Goal: Task Accomplishment & Management: Use online tool/utility

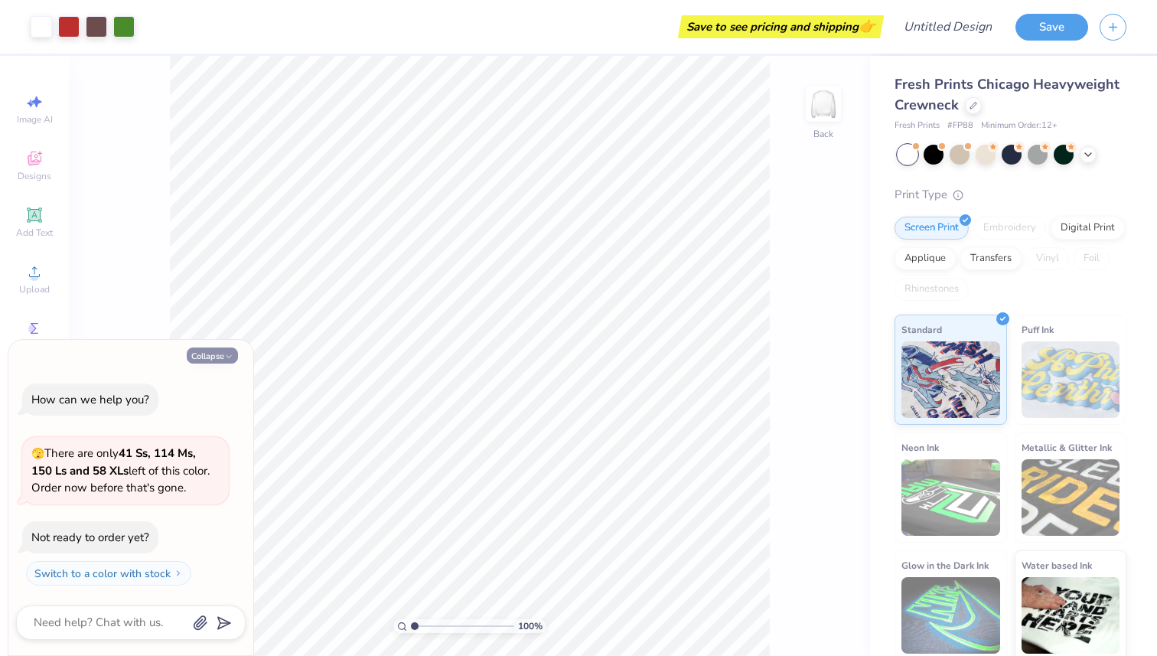
click at [210, 356] on button "Collapse" at bounding box center [212, 355] width 51 height 16
type textarea "x"
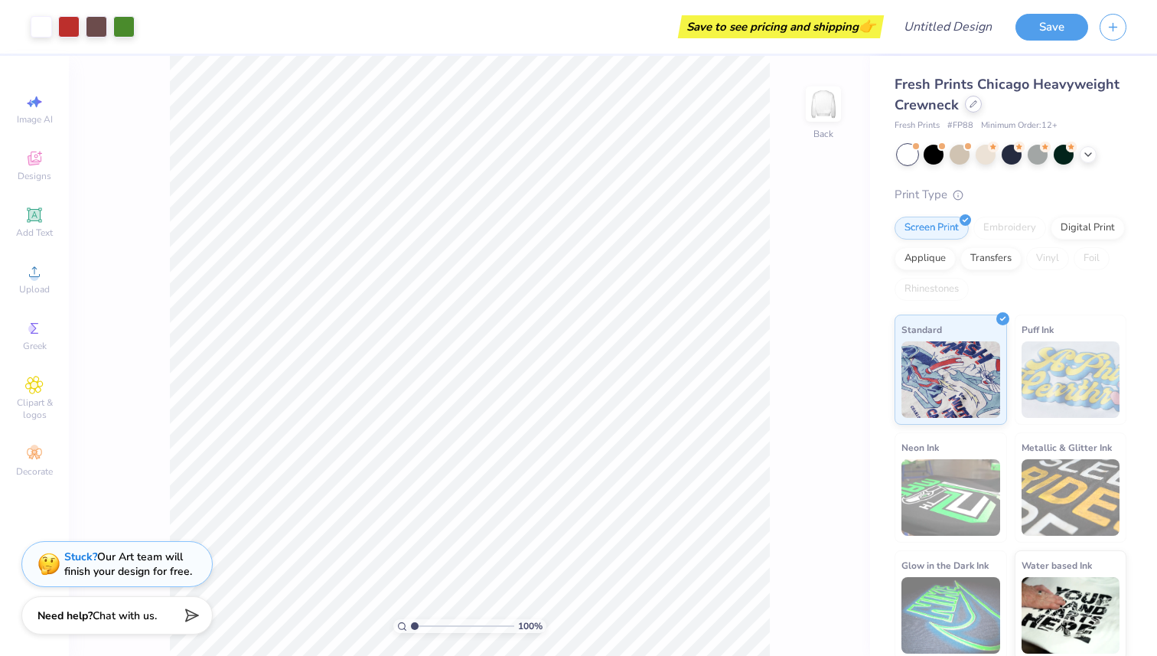
click at [973, 102] on icon at bounding box center [974, 104] width 8 height 8
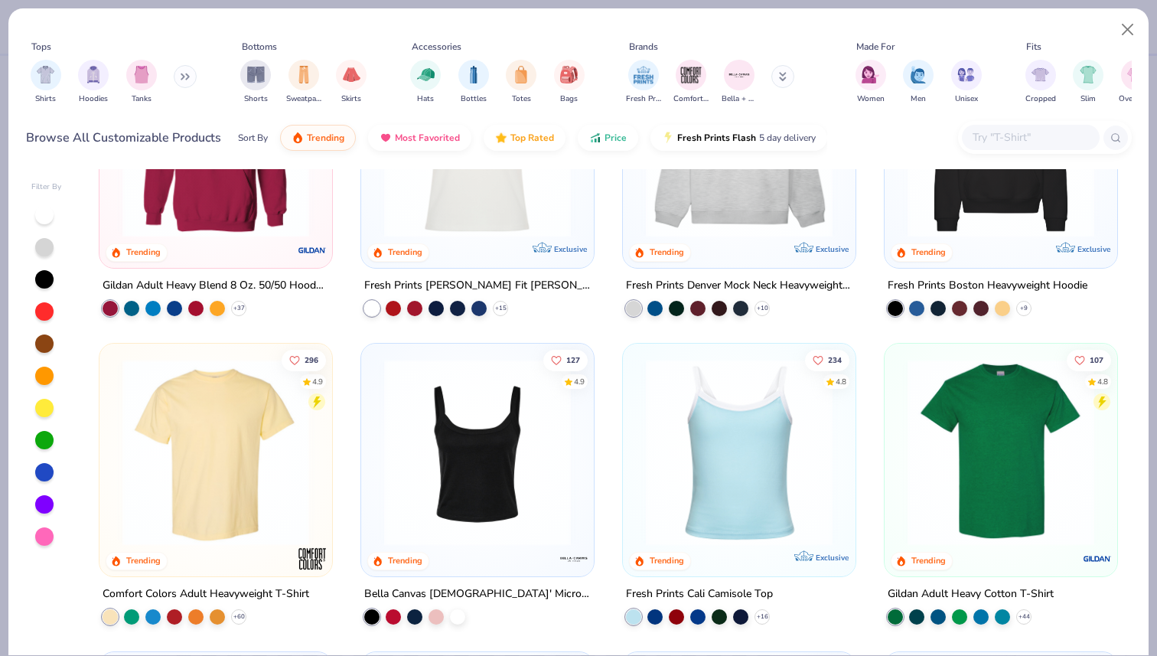
scroll to position [144, 0]
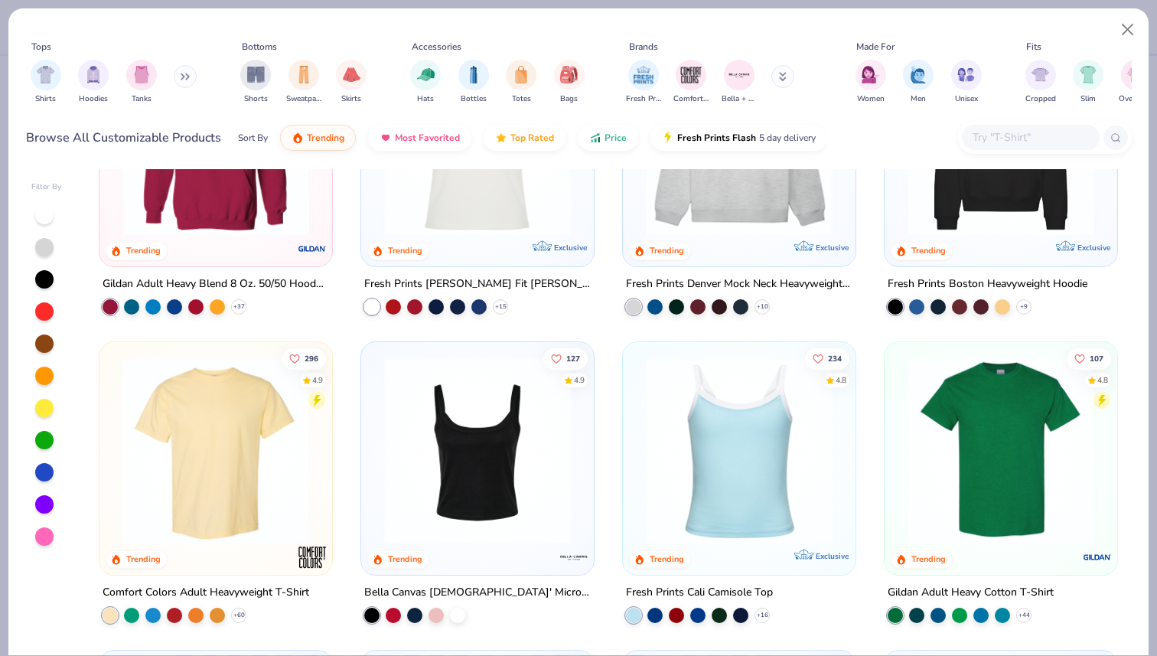
click at [451, 500] on img at bounding box center [477, 450] width 202 height 187
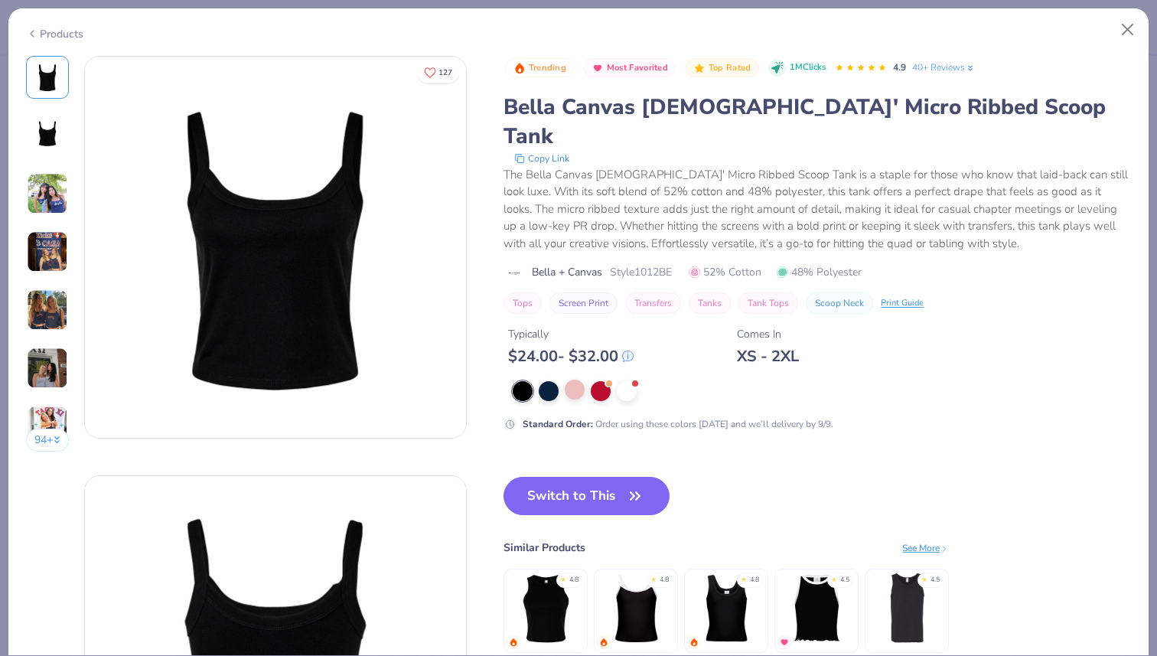
click at [565, 380] on div at bounding box center [575, 390] width 20 height 20
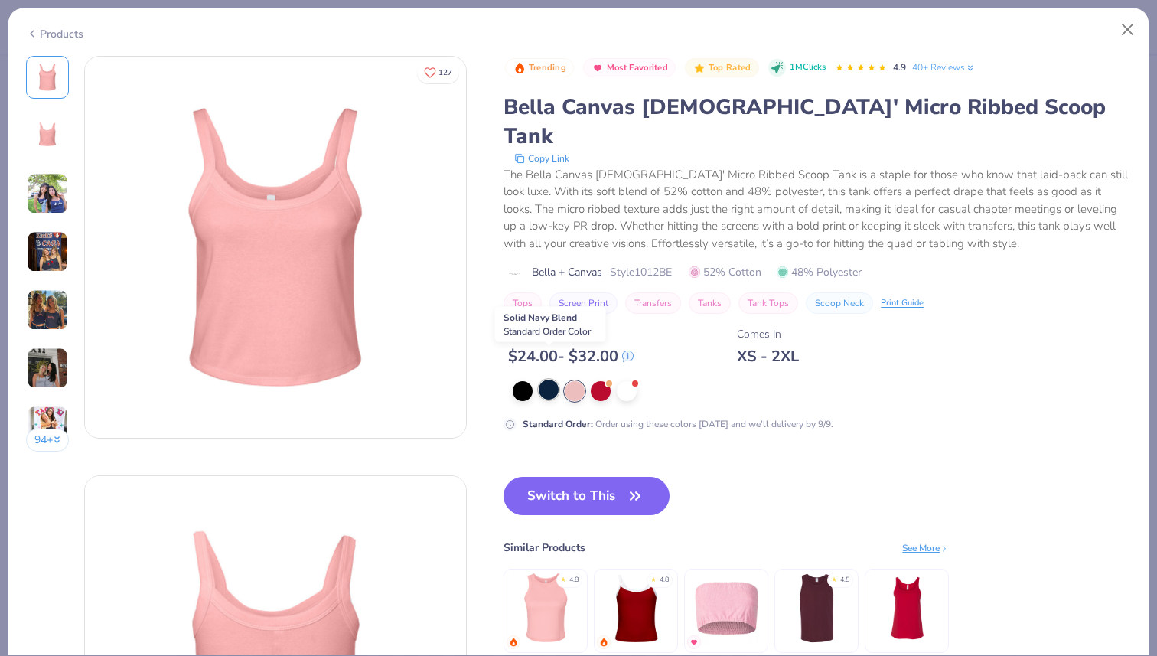
click at [552, 380] on div at bounding box center [549, 390] width 20 height 20
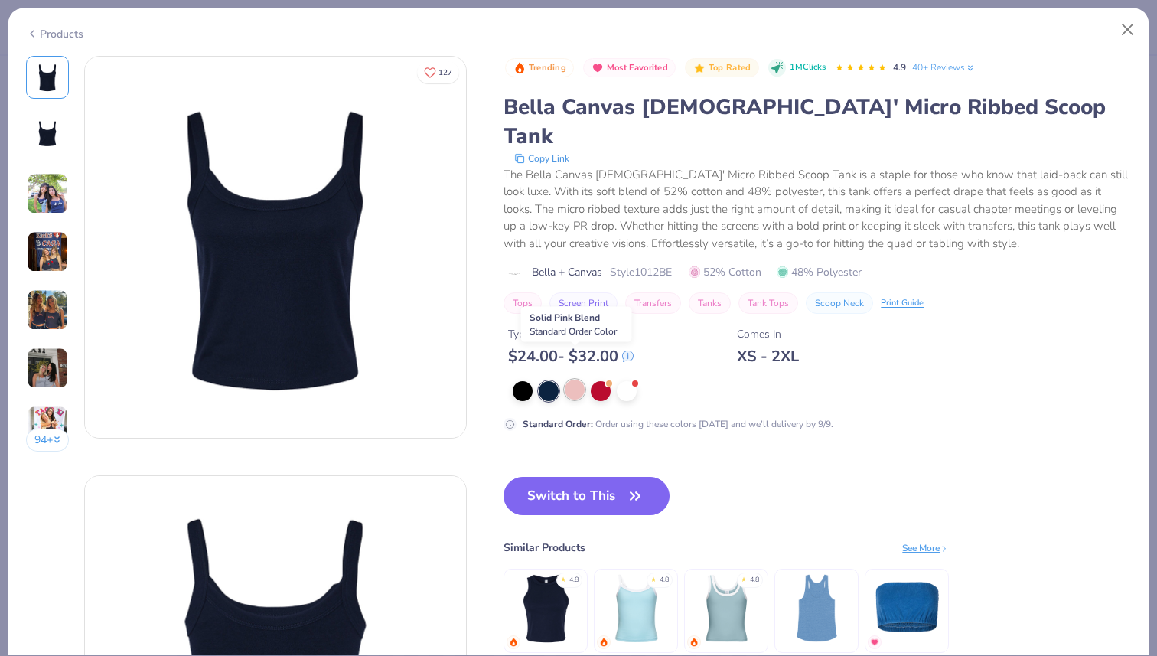
click at [576, 380] on div at bounding box center [575, 390] width 20 height 20
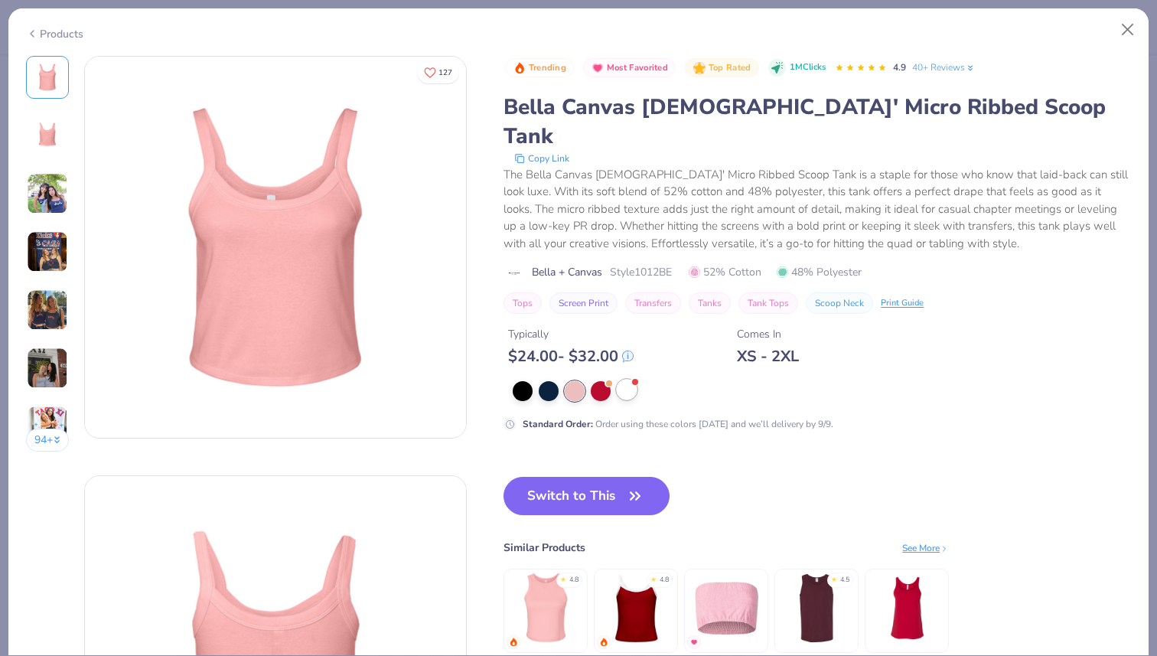
click at [617, 380] on div at bounding box center [627, 390] width 20 height 20
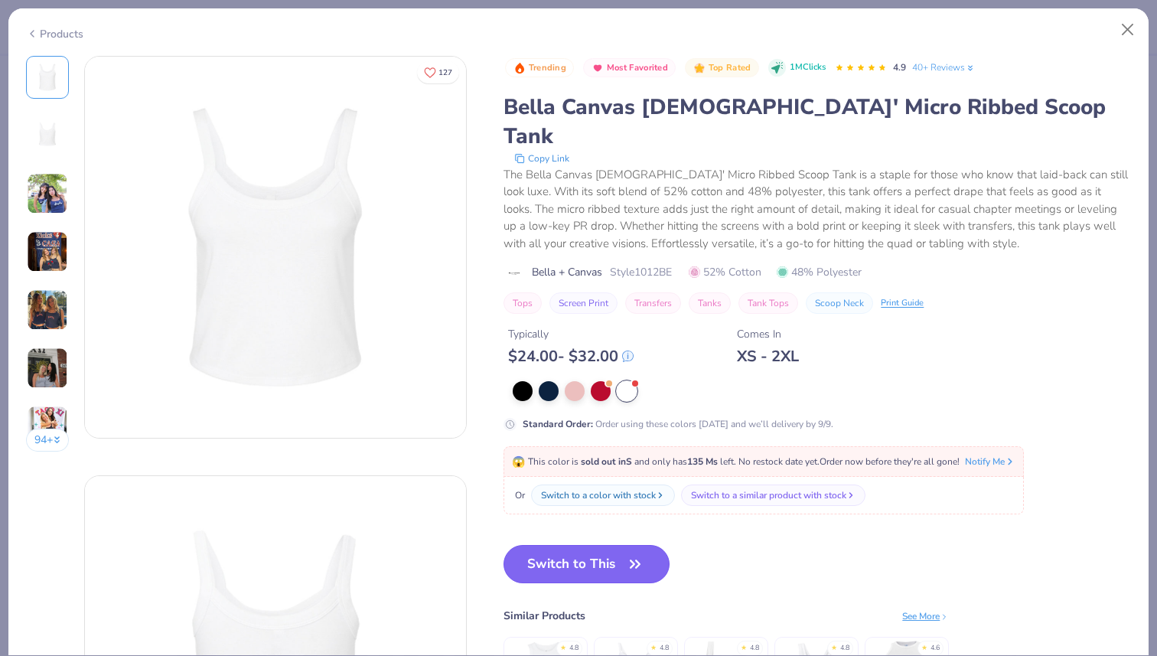
click at [618, 559] on button "Switch to This" at bounding box center [587, 564] width 166 height 38
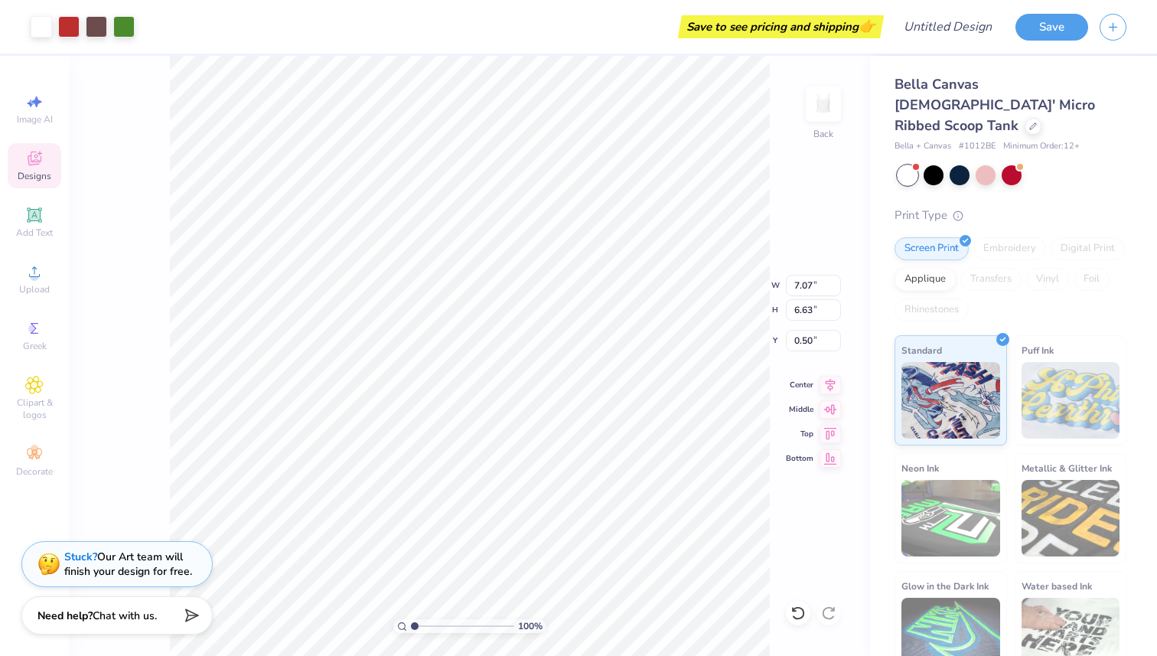
type input "7.07"
type input "6.63"
type input "2.00"
type input "1.75"
click at [940, 266] on div "Applique" at bounding box center [925, 277] width 61 height 23
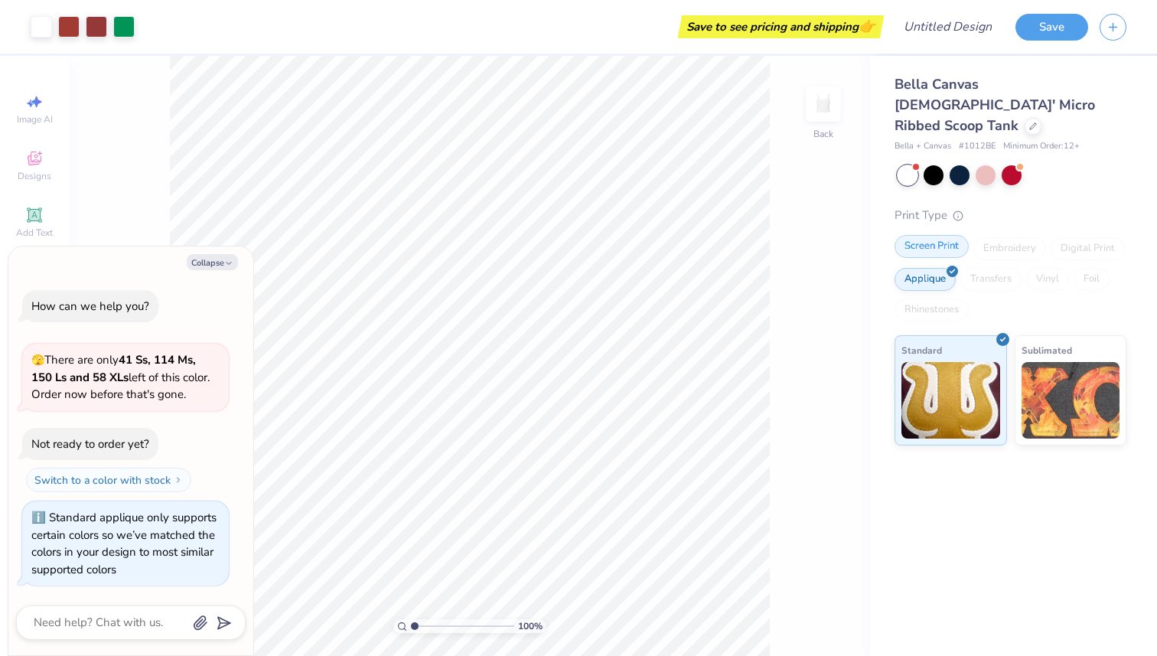
click at [933, 235] on div "Screen Print" at bounding box center [932, 246] width 74 height 23
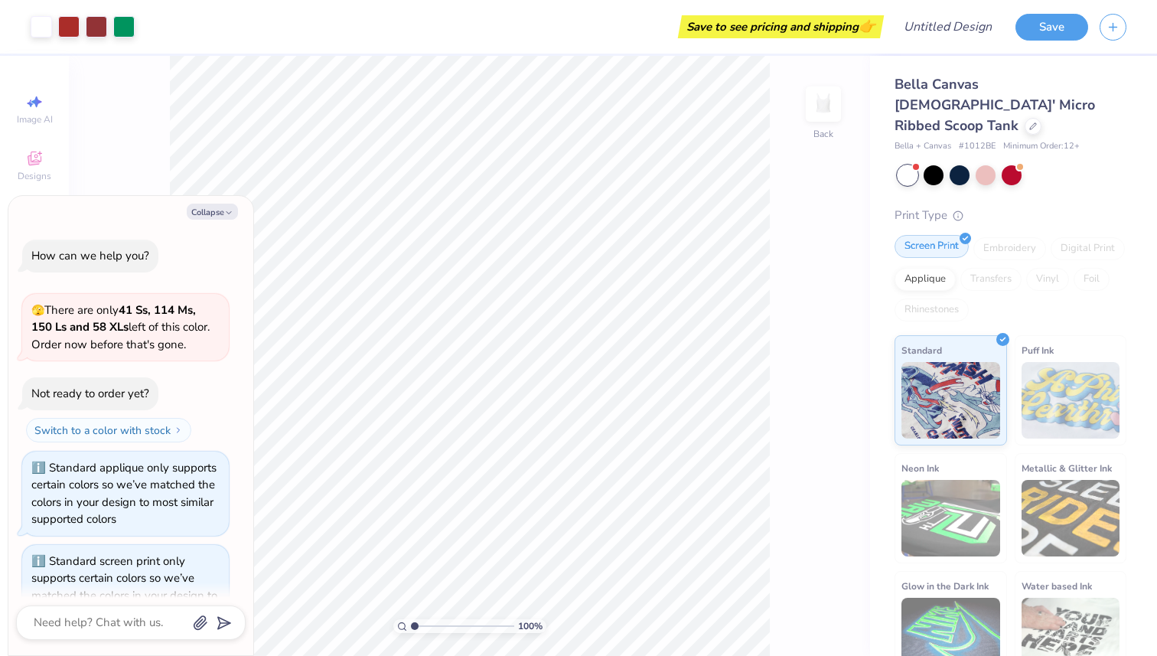
scroll to position [43, 0]
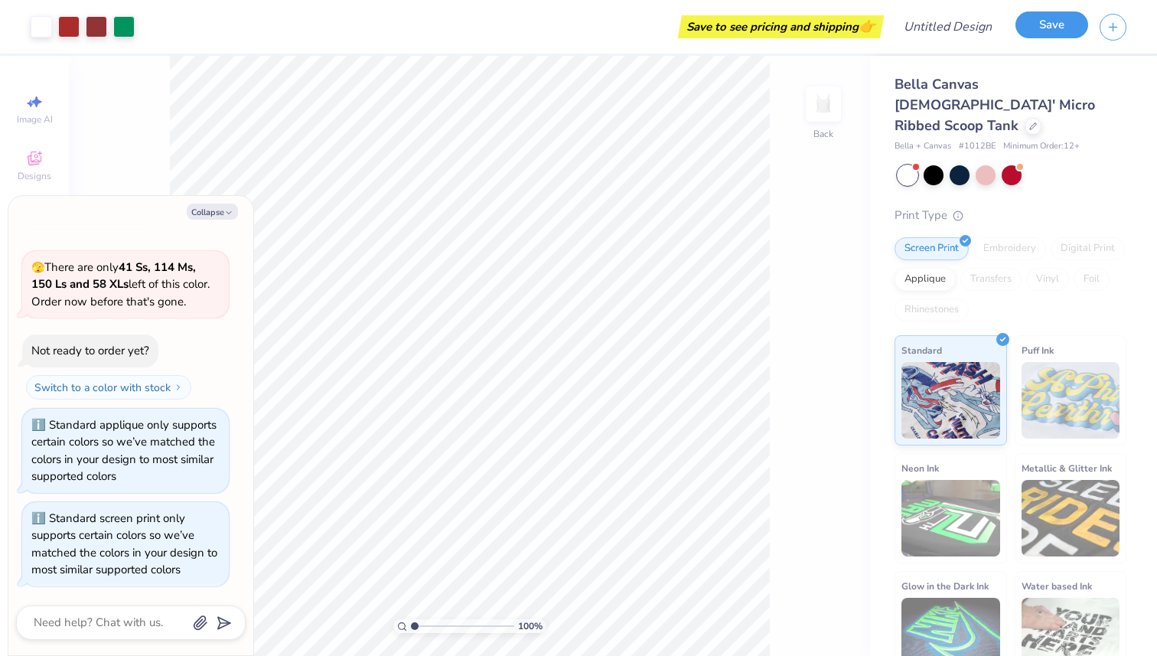
click at [1053, 30] on button "Save" at bounding box center [1051, 24] width 73 height 27
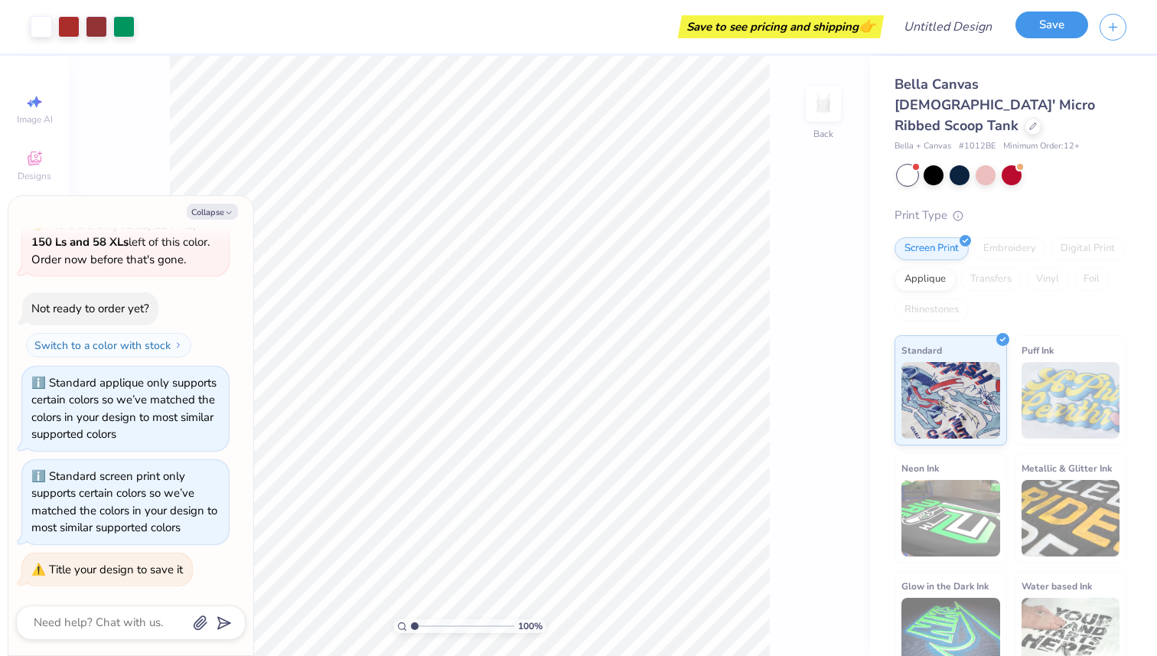
click at [1042, 19] on button "Save" at bounding box center [1051, 24] width 73 height 27
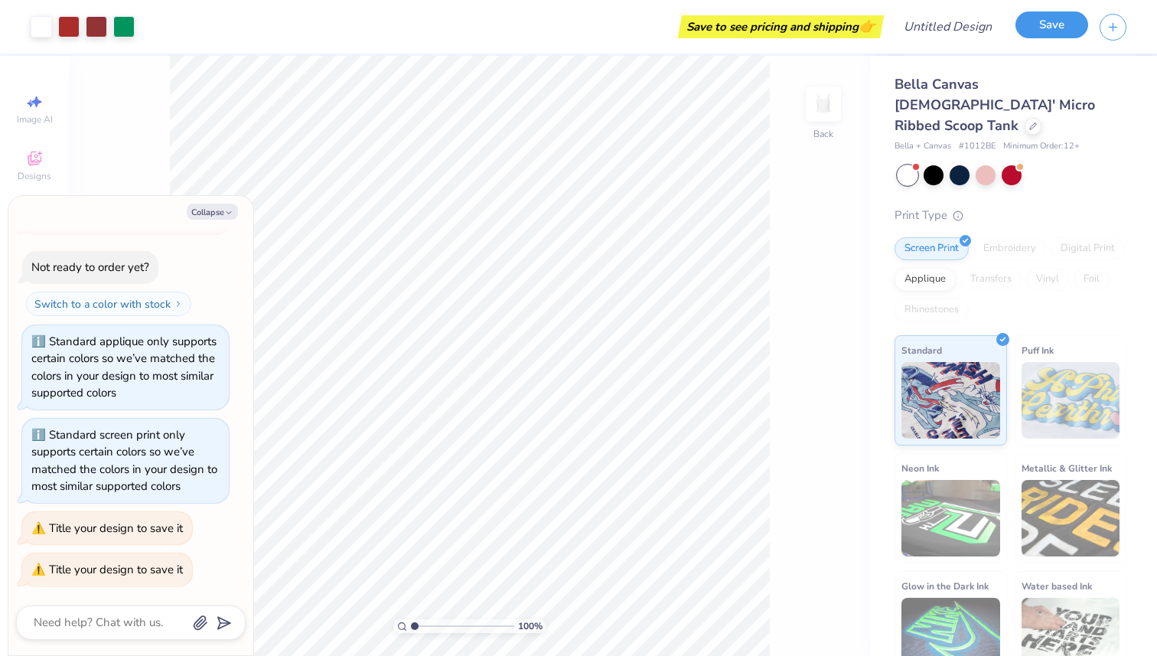
click at [1042, 19] on button "Save" at bounding box center [1051, 24] width 73 height 27
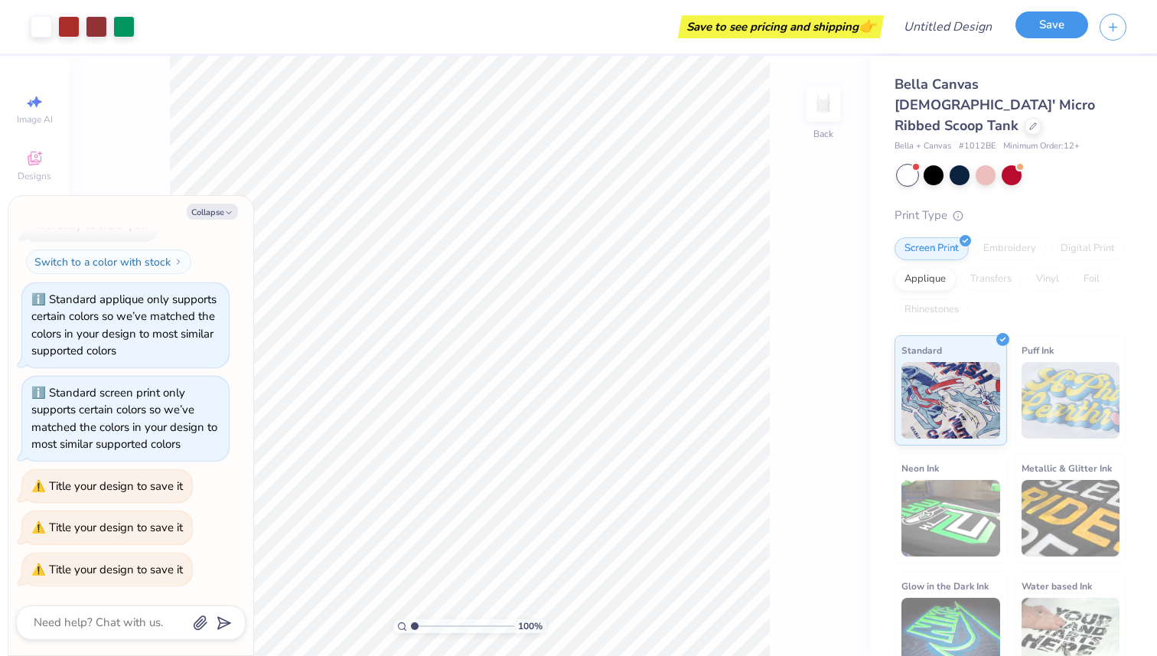
click at [1042, 19] on button "Save" at bounding box center [1051, 24] width 73 height 27
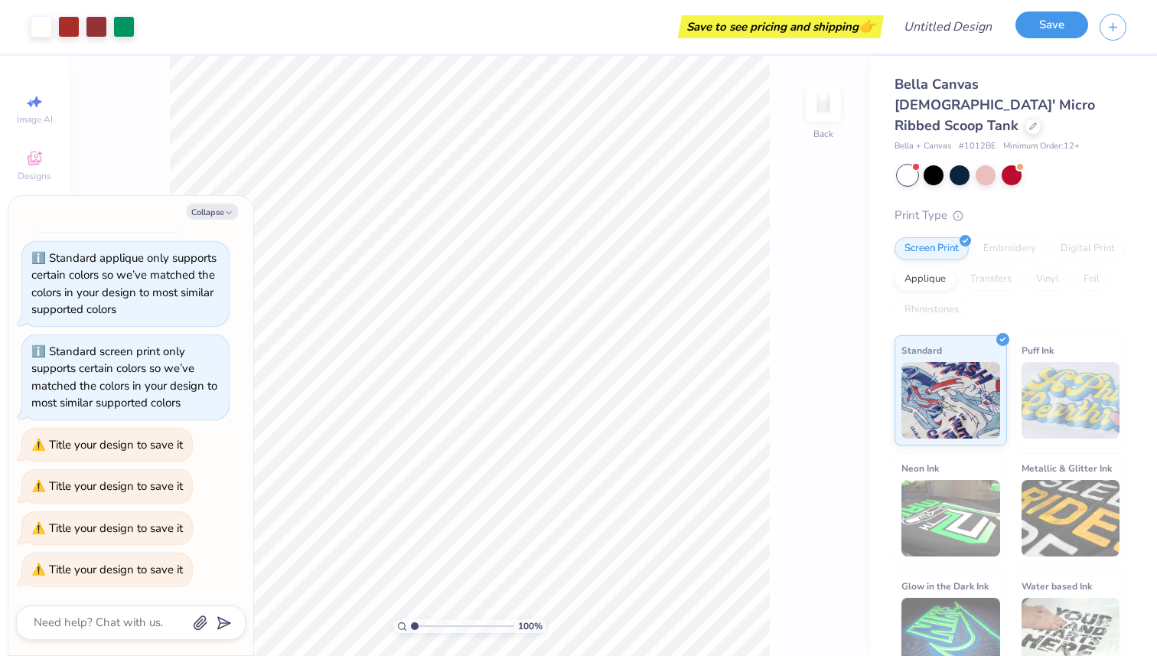
click at [1042, 19] on button "Save" at bounding box center [1051, 24] width 73 height 27
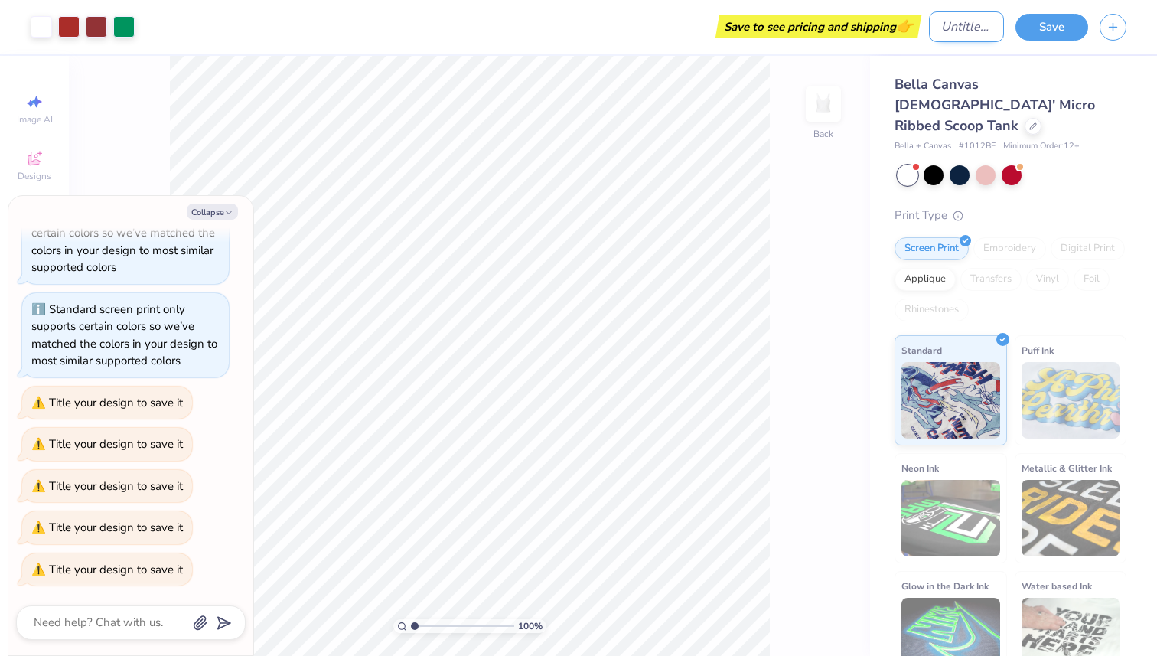
type textarea "x"
click at [972, 31] on input "Design Title" at bounding box center [966, 26] width 75 height 31
type input "b"
type textarea "x"
type input "bi"
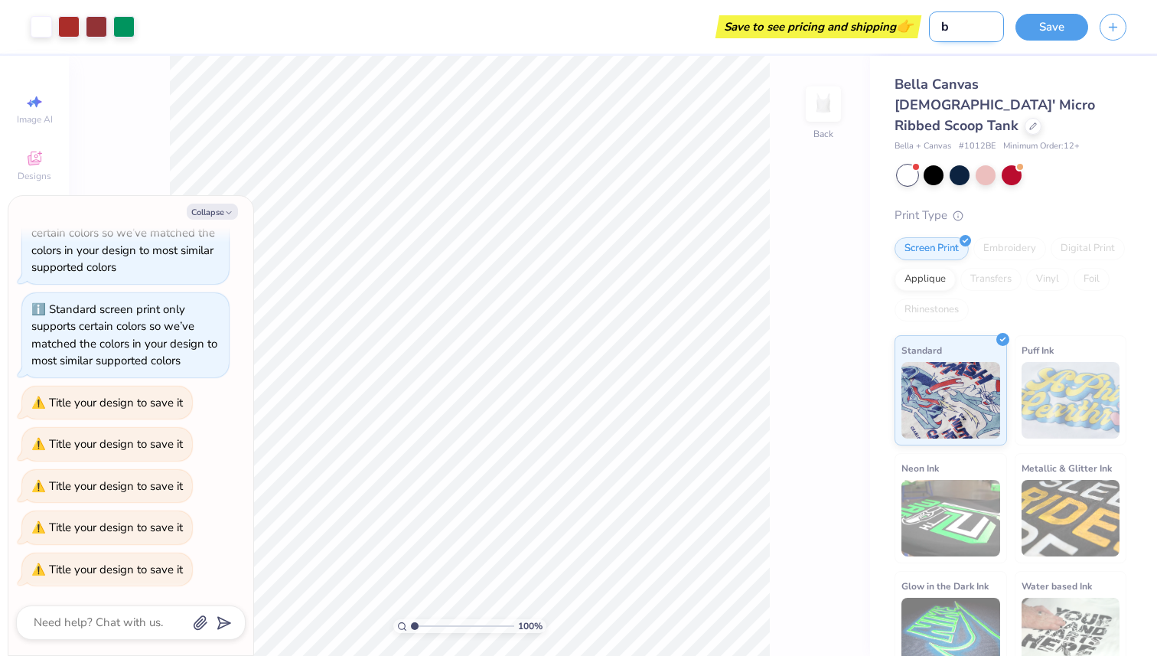
type textarea "x"
type input "big"
type textarea "x"
type input "bigl"
type textarea "x"
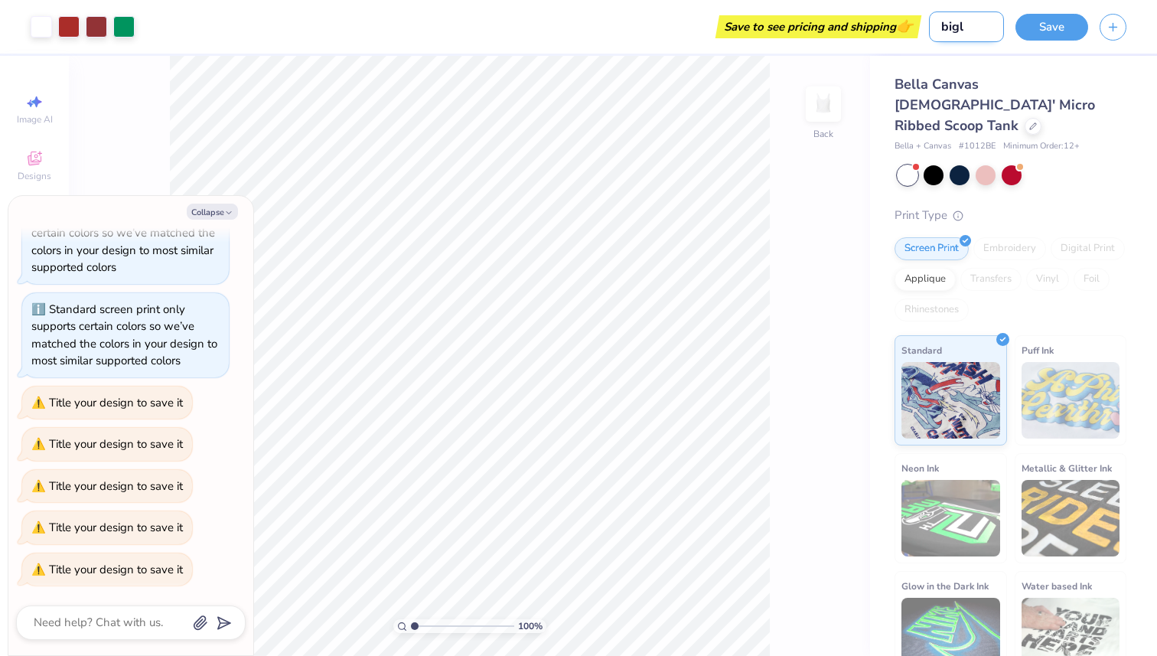
type input "bigli"
type textarea "x"
type input "biglit"
type textarea "x"
type input "biglitt"
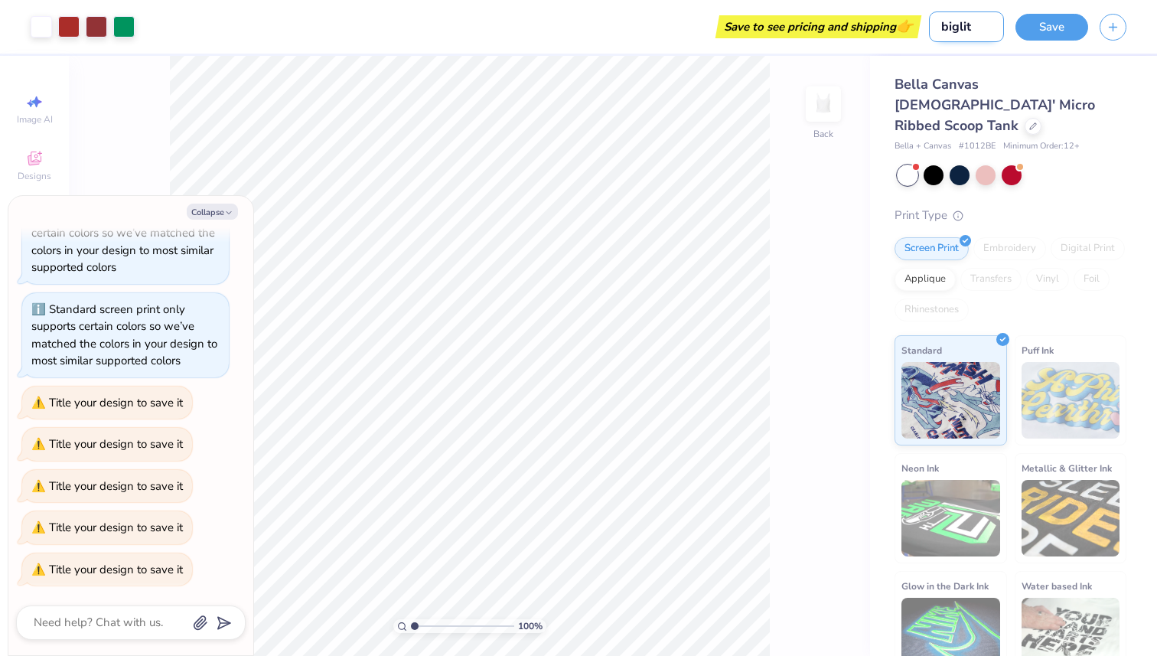
type textarea "x"
type input "biglittl"
type textarea "x"
type input "biglittle"
type textarea "x"
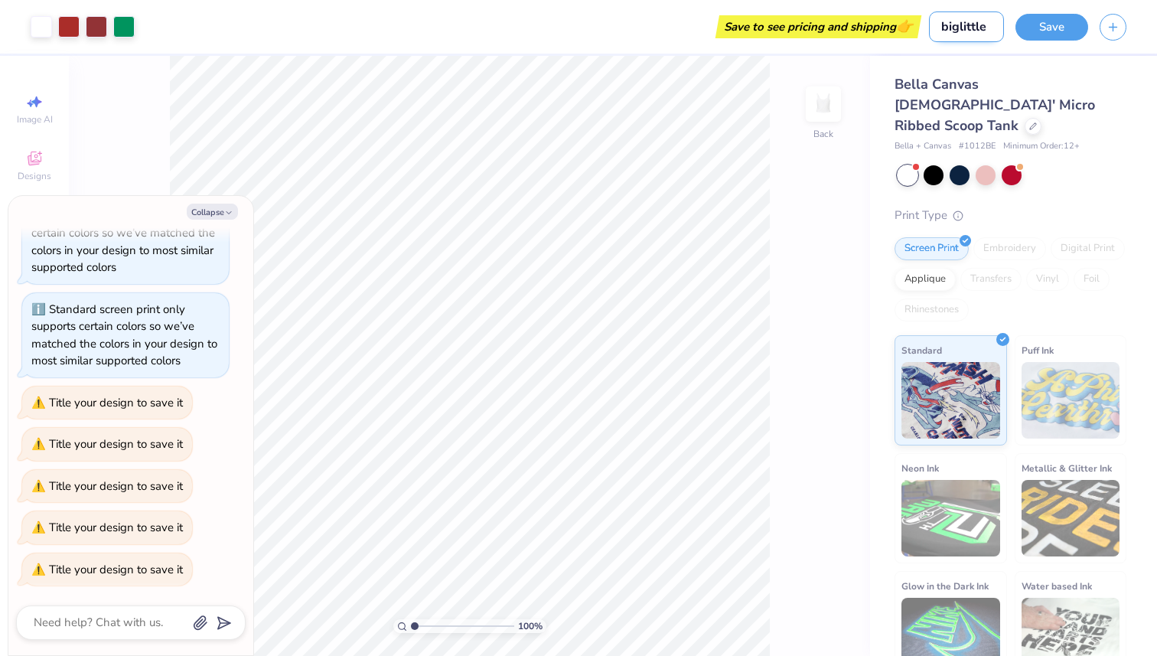
type input "biglittleo"
type textarea "x"
type input "biglittleop"
type textarea "x"
type input "biglittleop1"
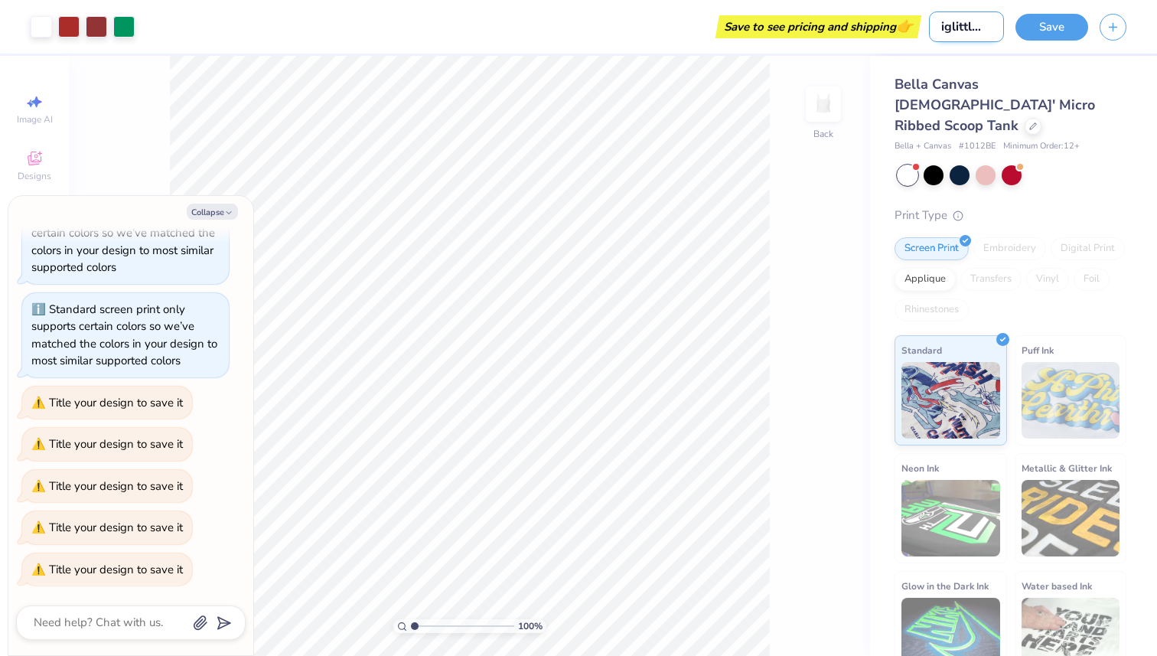
type textarea "x"
type input "biglittleop1"
click at [1053, 17] on button "Save" at bounding box center [1051, 24] width 73 height 27
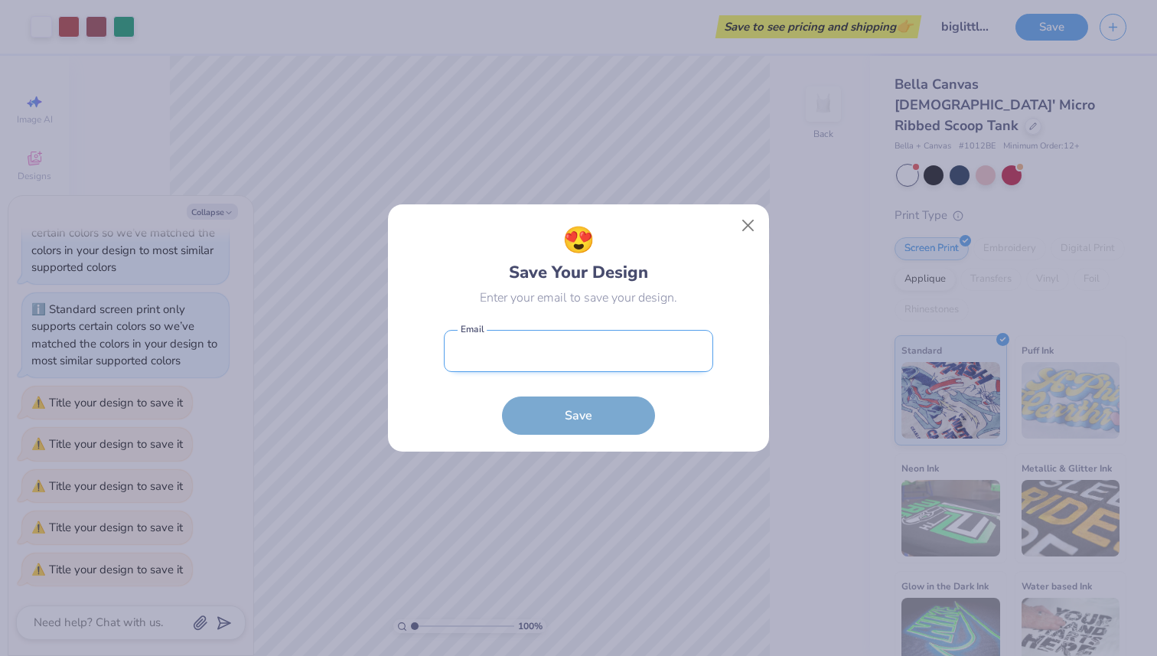
click at [687, 351] on input "email" at bounding box center [578, 351] width 269 height 42
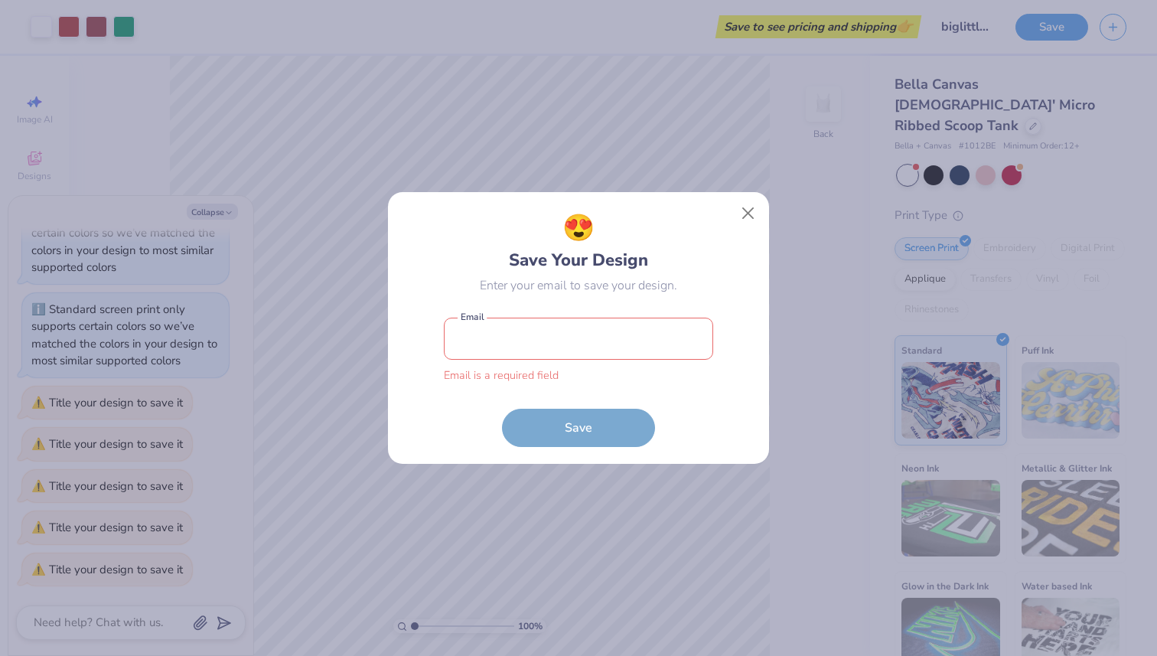
type input "[PERSON_NAME][EMAIL_ADDRESS][PERSON_NAME][PERSON_NAME][DOMAIN_NAME]"
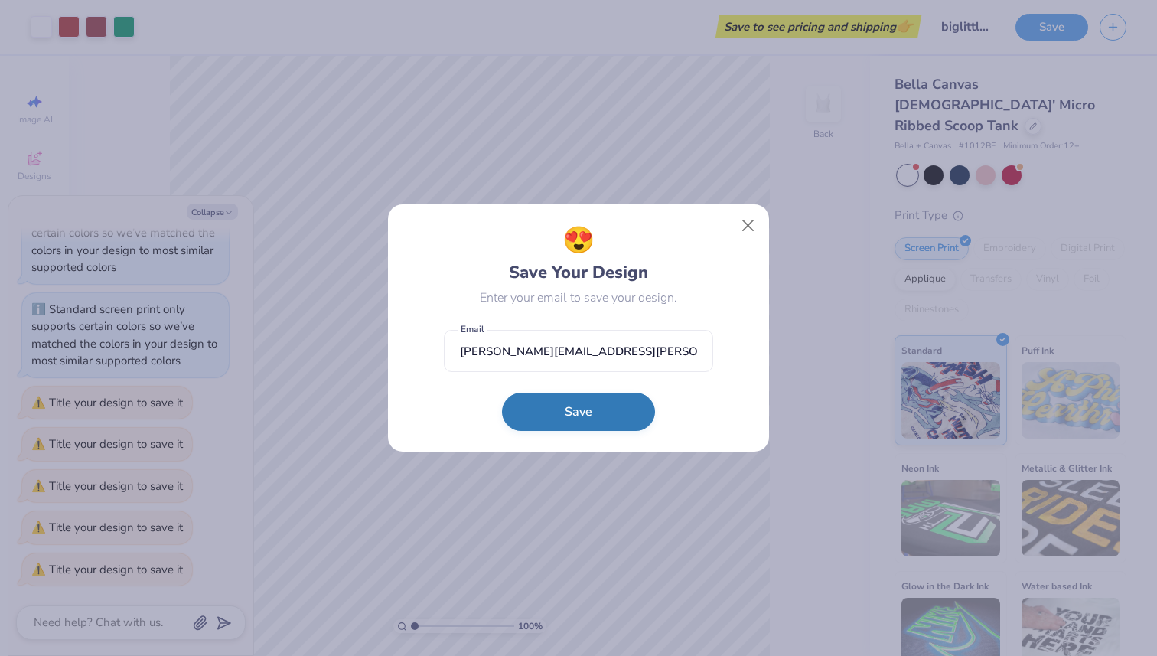
click at [601, 414] on button "Save" at bounding box center [578, 412] width 153 height 38
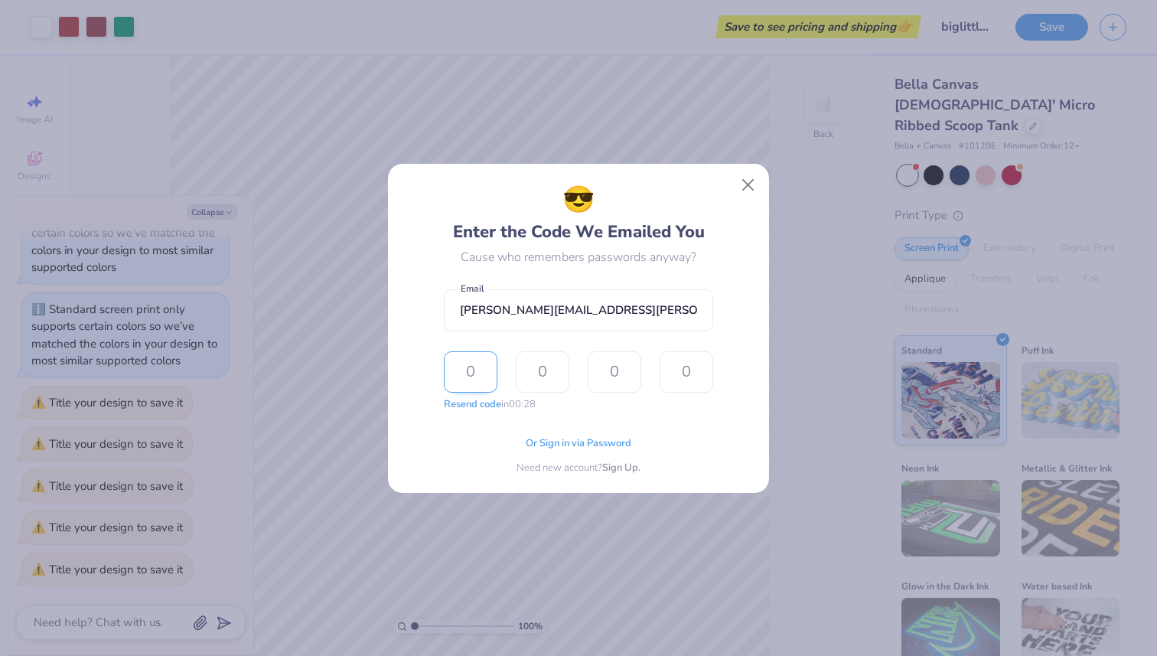
click at [481, 372] on input "text" at bounding box center [471, 371] width 54 height 41
type input "8"
type input "5"
type input "2"
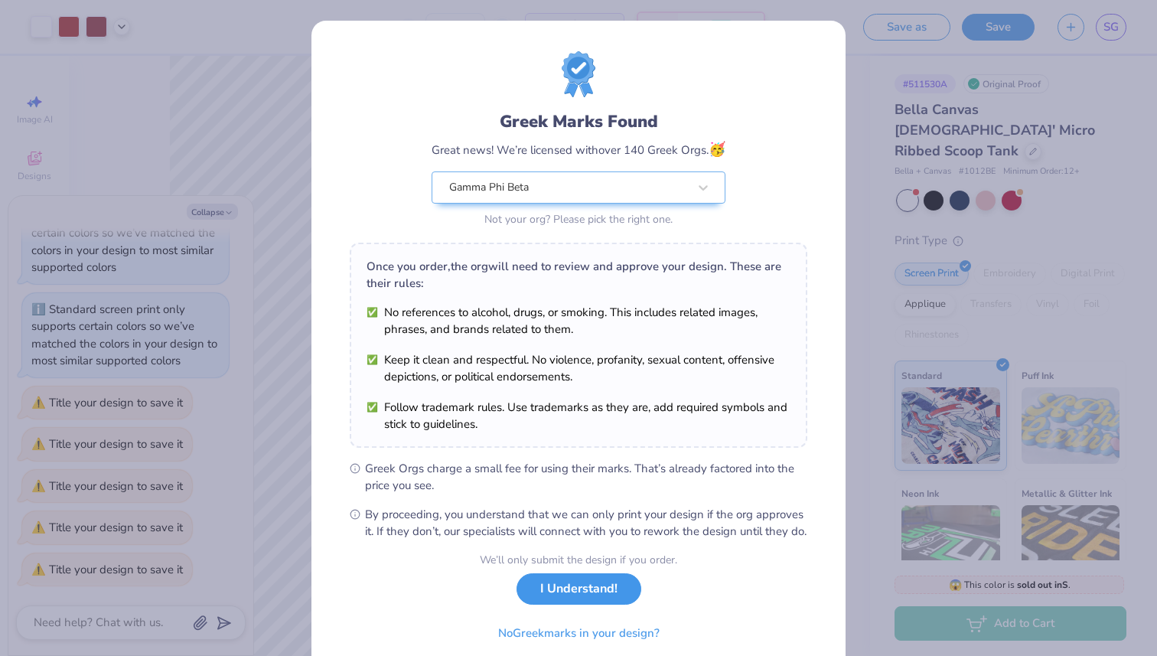
click at [567, 598] on button "I Understand!" at bounding box center [579, 588] width 125 height 31
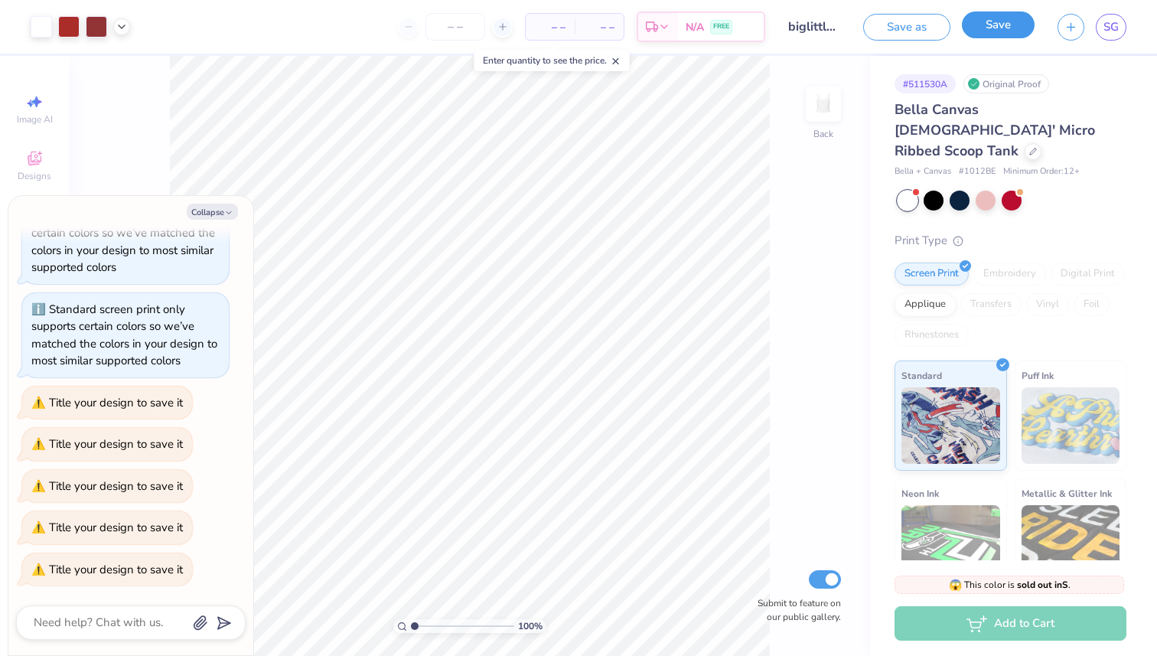
click at [984, 18] on button "Save" at bounding box center [998, 24] width 73 height 27
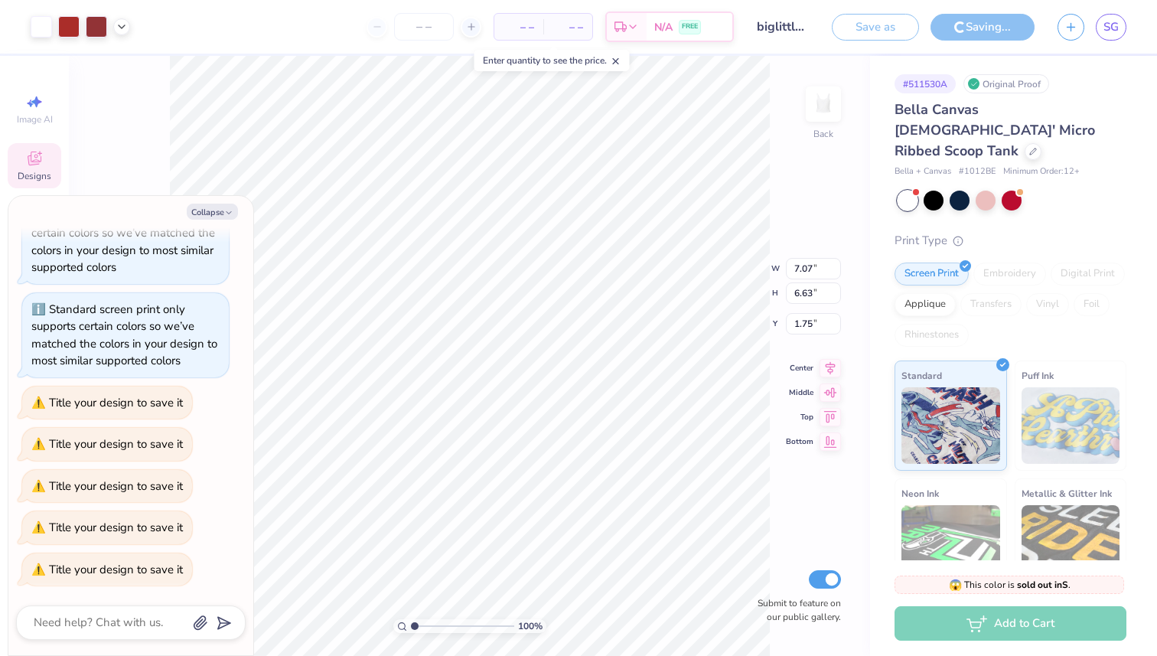
type textarea "x"
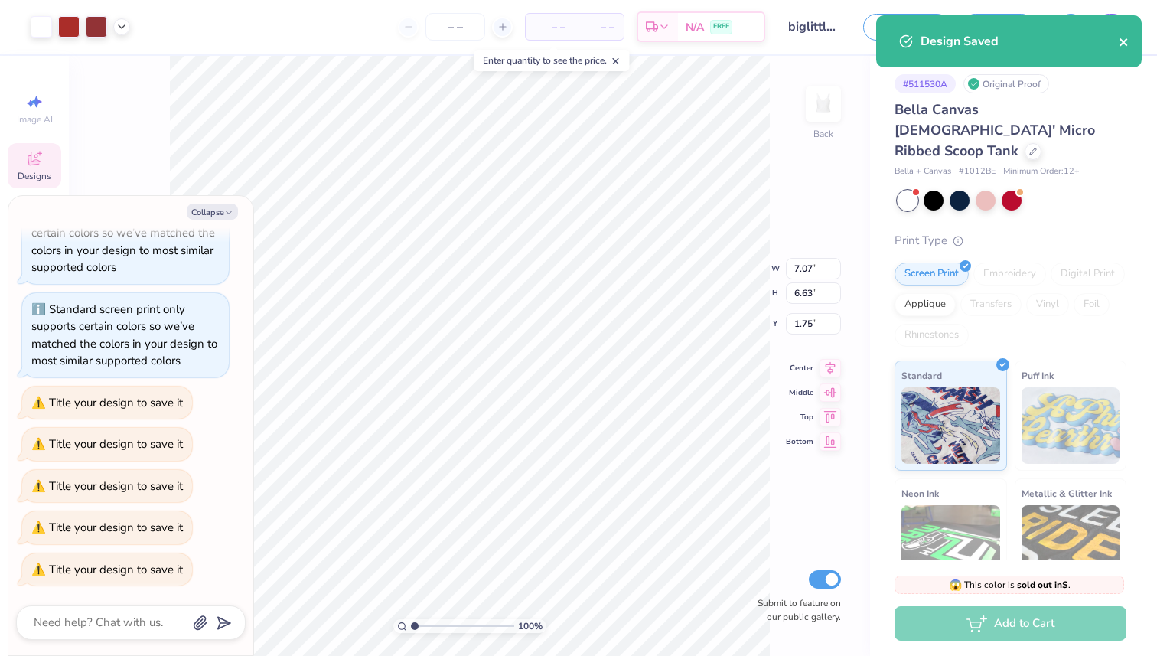
click at [1120, 44] on icon "close" at bounding box center [1124, 42] width 11 height 12
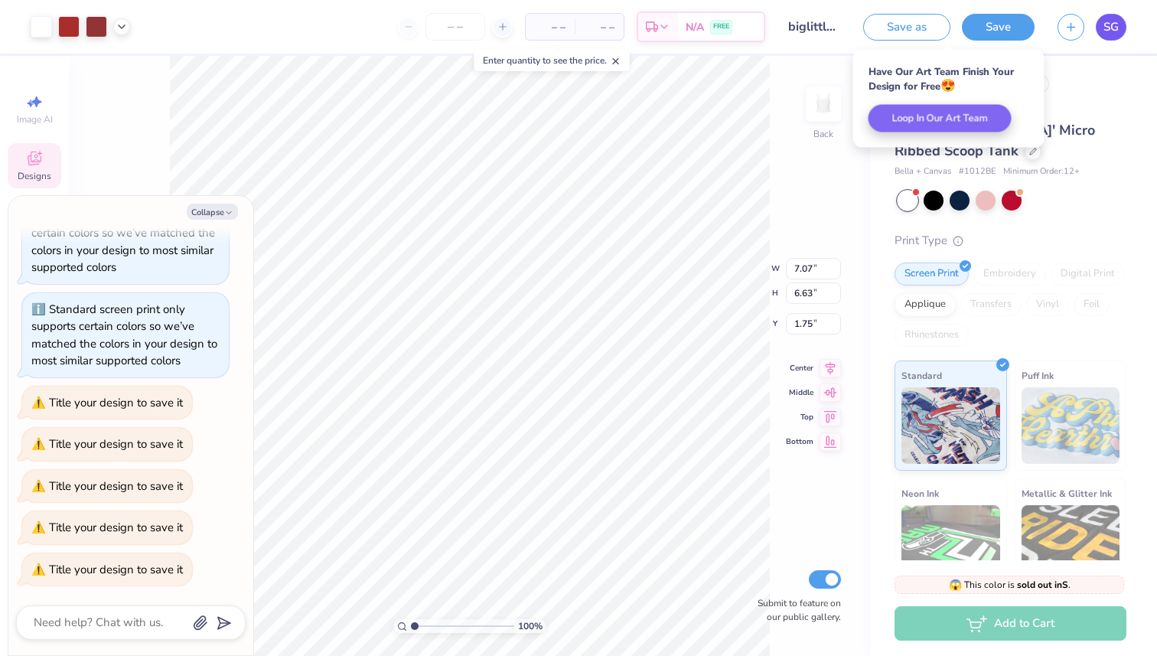
click at [1106, 29] on span "SG" at bounding box center [1110, 27] width 15 height 18
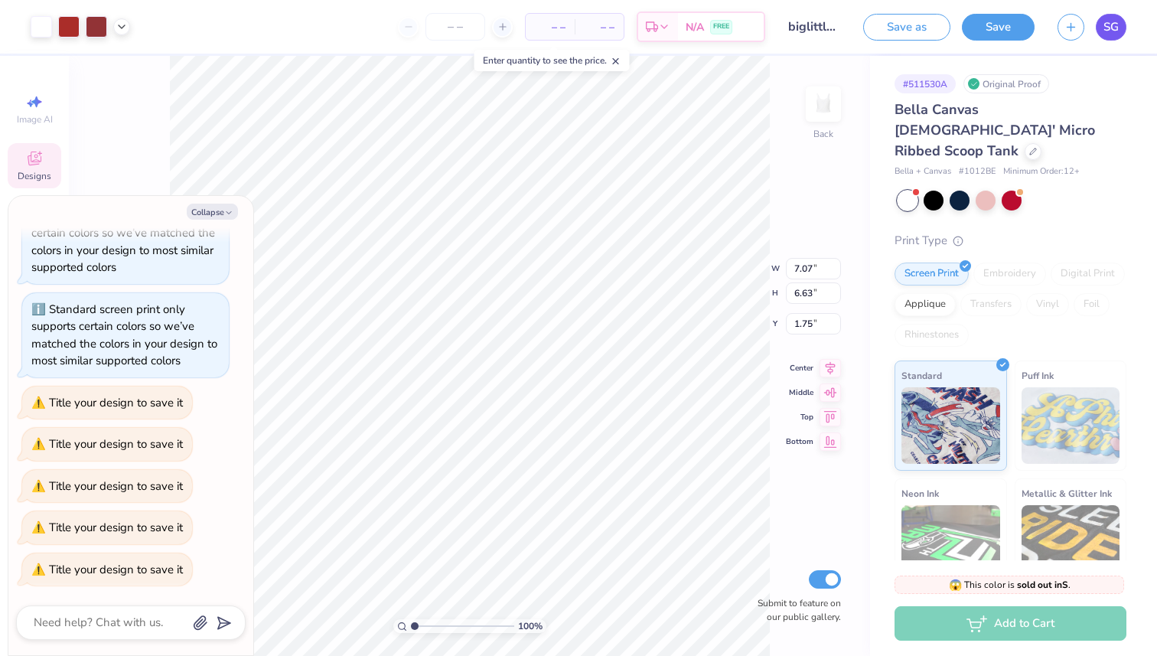
click at [1105, 25] on span "SG" at bounding box center [1110, 27] width 15 height 18
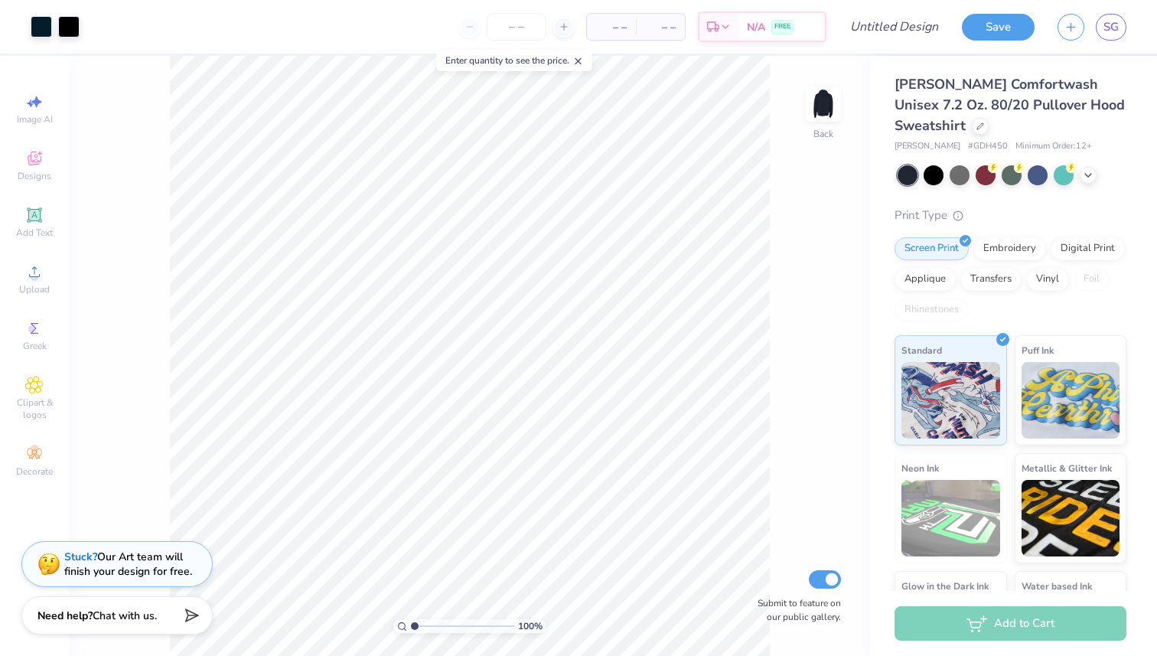
click at [1123, 100] on div "Hanes Comfortwash Unisex 7.2 Oz. 80/20 Pullover Hood Sweatshirt" at bounding box center [1011, 105] width 232 height 62
click at [989, 116] on div at bounding box center [980, 124] width 17 height 17
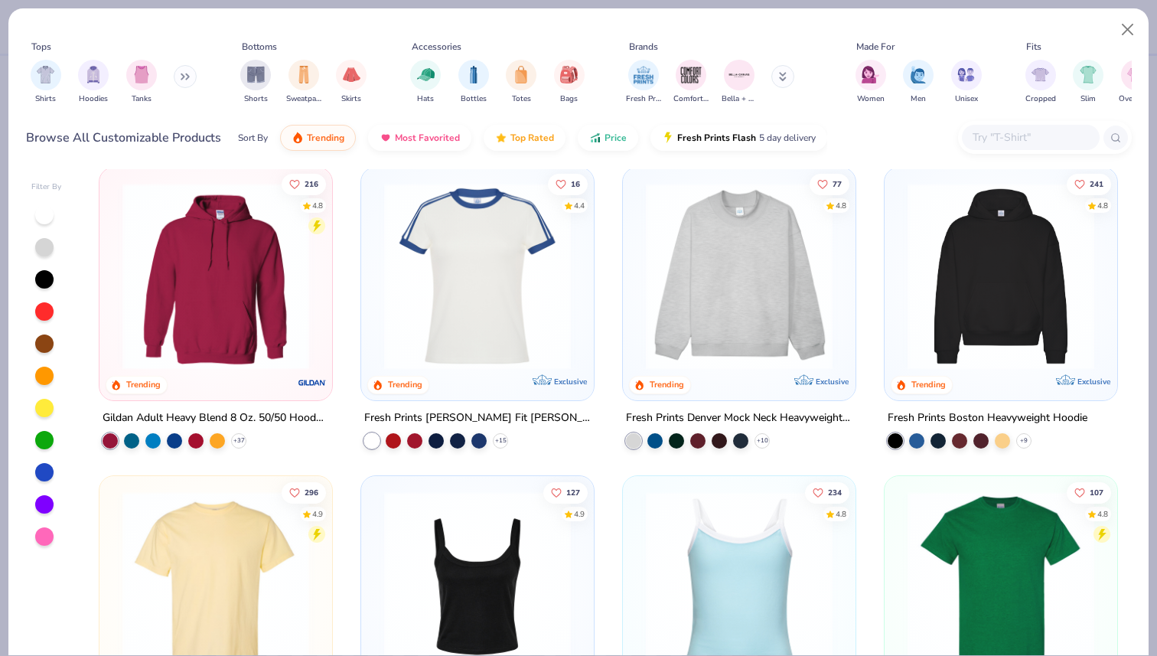
scroll to position [11, 0]
click at [699, 257] on img at bounding box center [739, 275] width 202 height 187
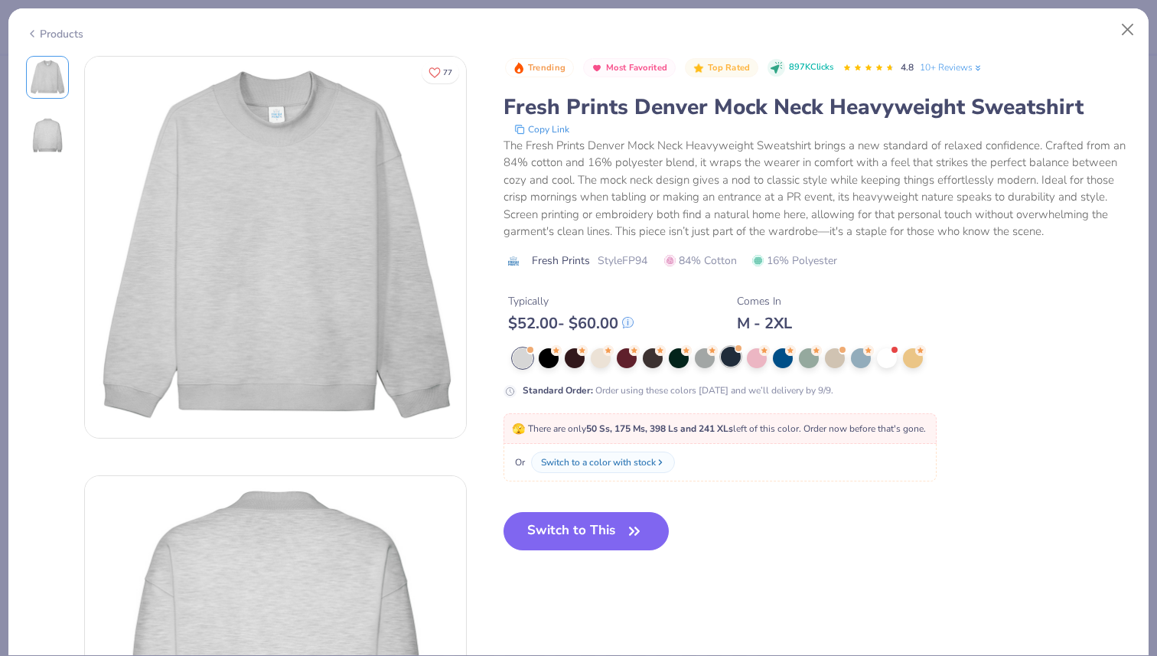
click at [734, 359] on div at bounding box center [731, 357] width 20 height 20
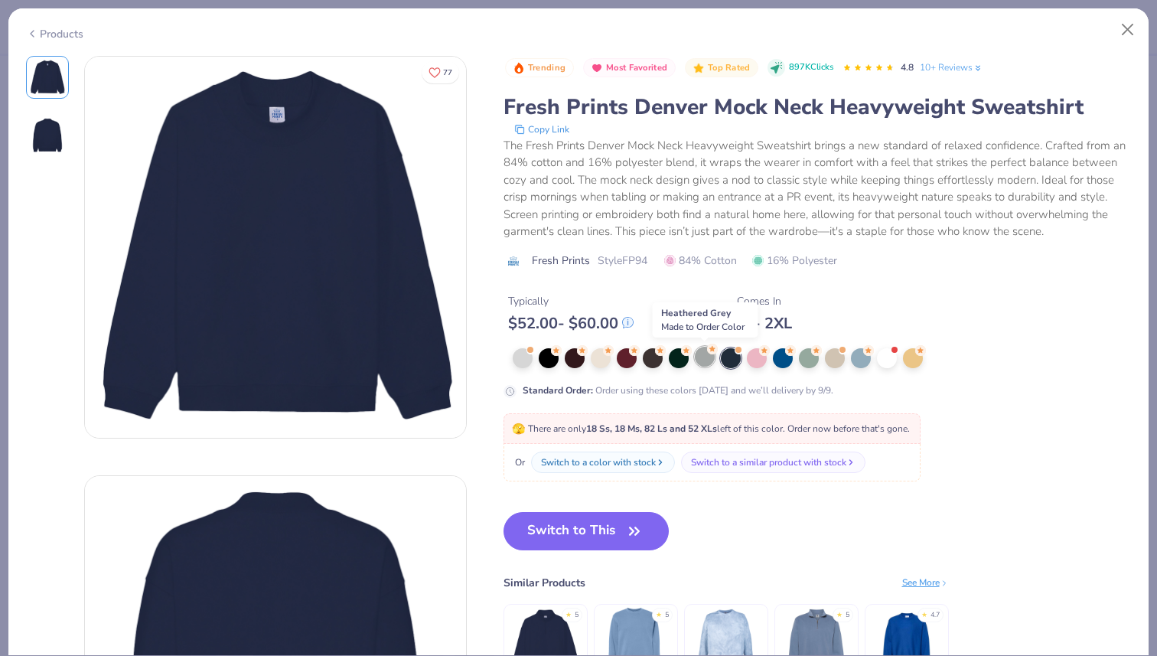
click at [699, 364] on div at bounding box center [705, 357] width 20 height 20
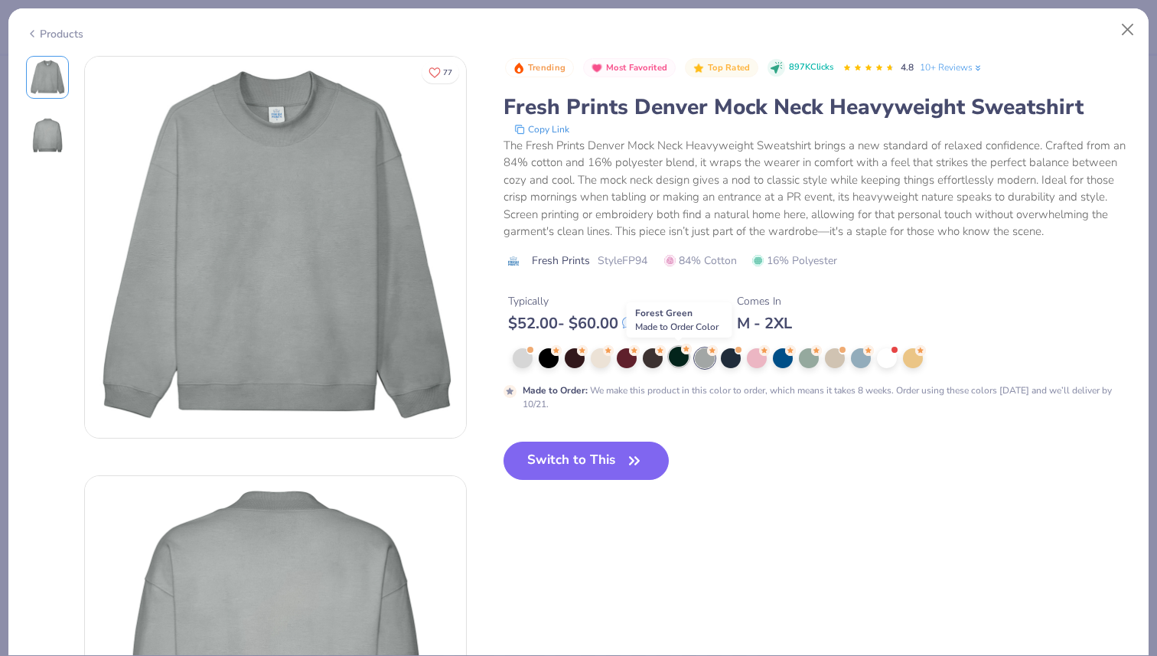
click at [673, 354] on div at bounding box center [679, 357] width 20 height 20
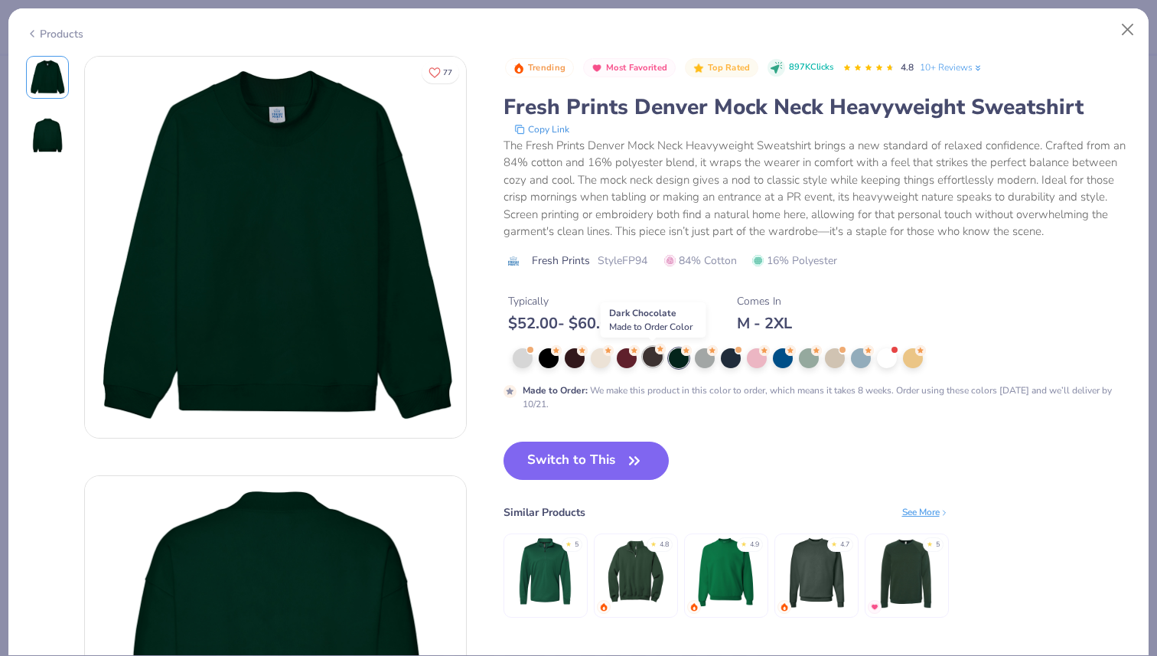
click at [656, 361] on div at bounding box center [653, 357] width 20 height 20
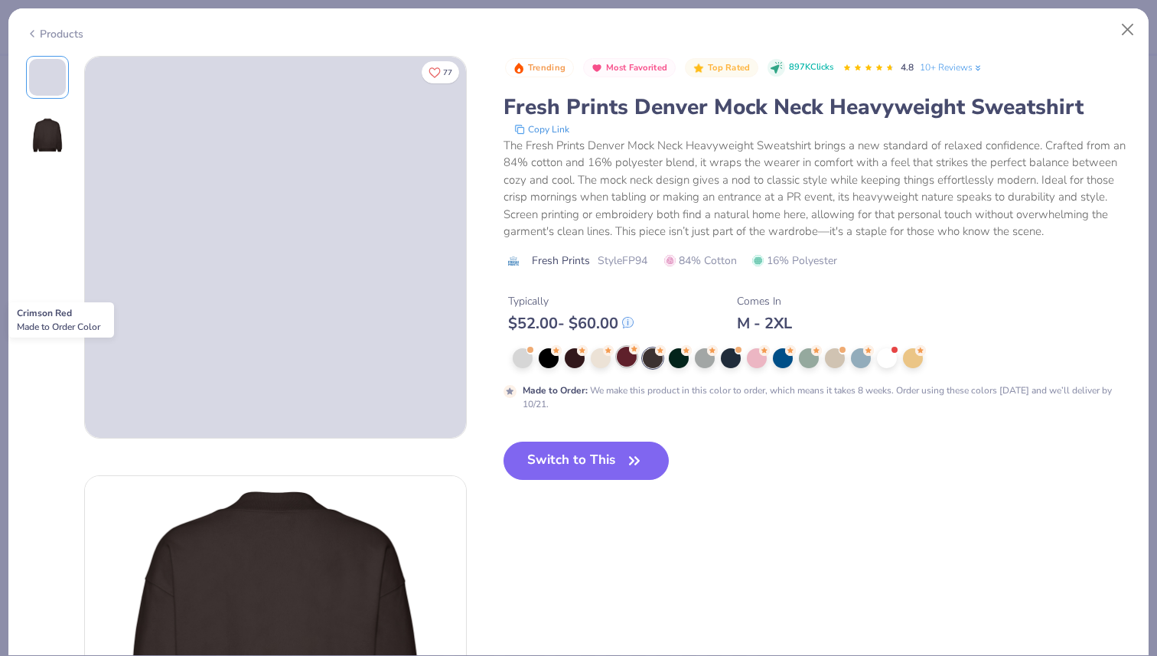
click at [627, 357] on div at bounding box center [627, 357] width 20 height 20
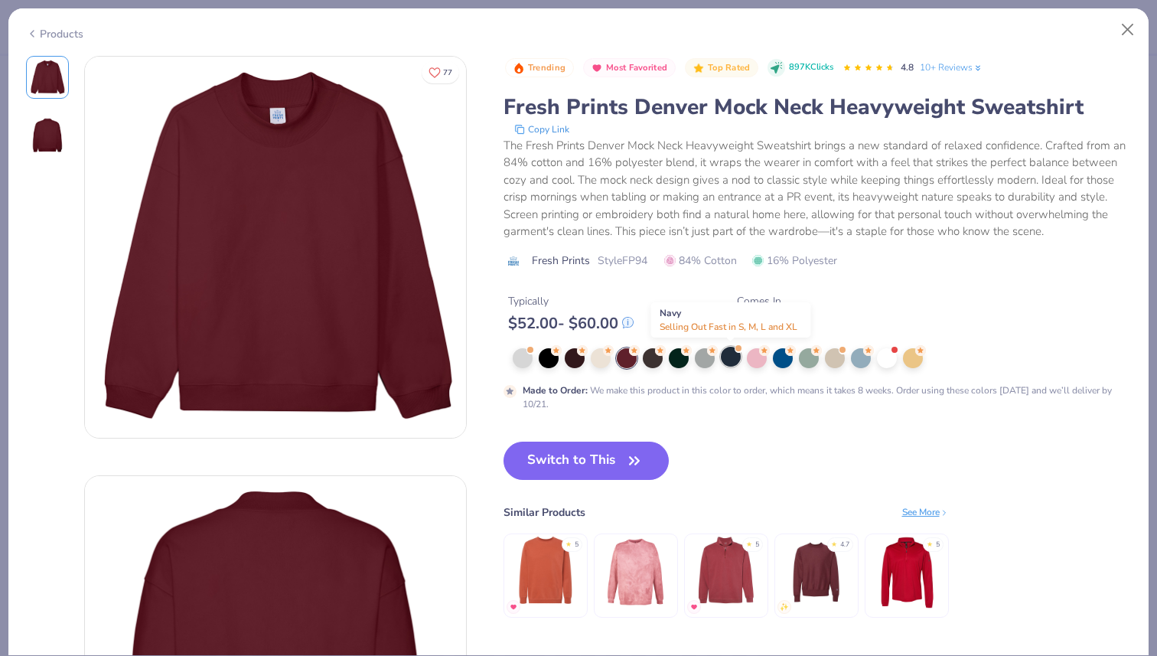
click at [735, 360] on div at bounding box center [731, 357] width 20 height 20
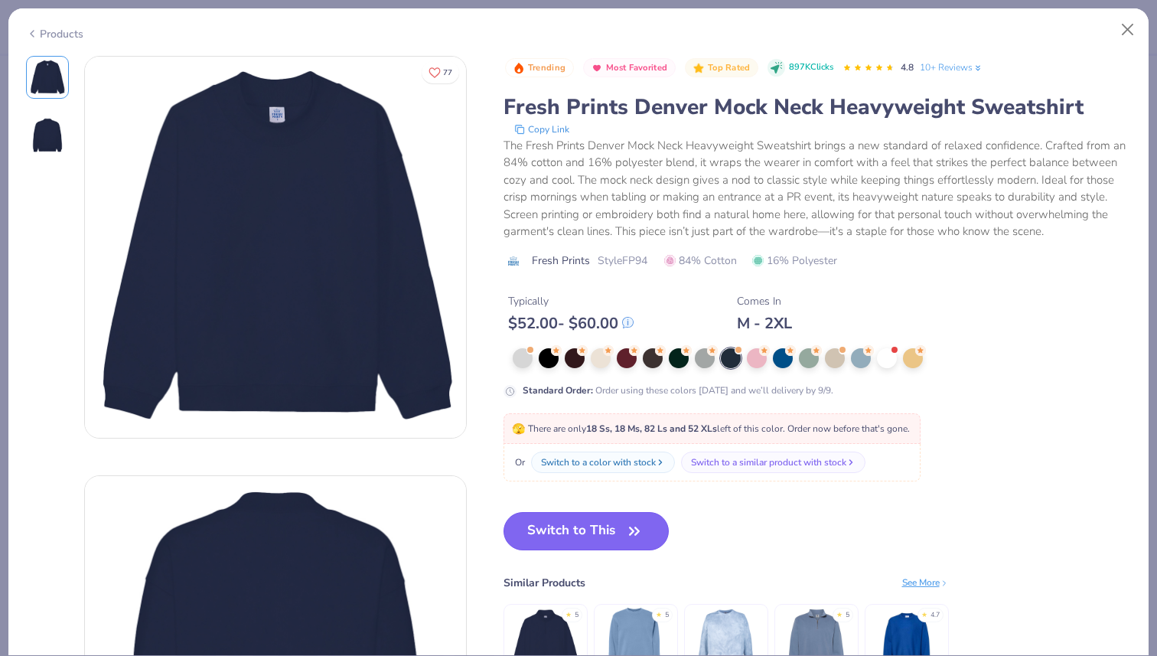
click at [627, 527] on icon "button" at bounding box center [634, 530] width 21 height 21
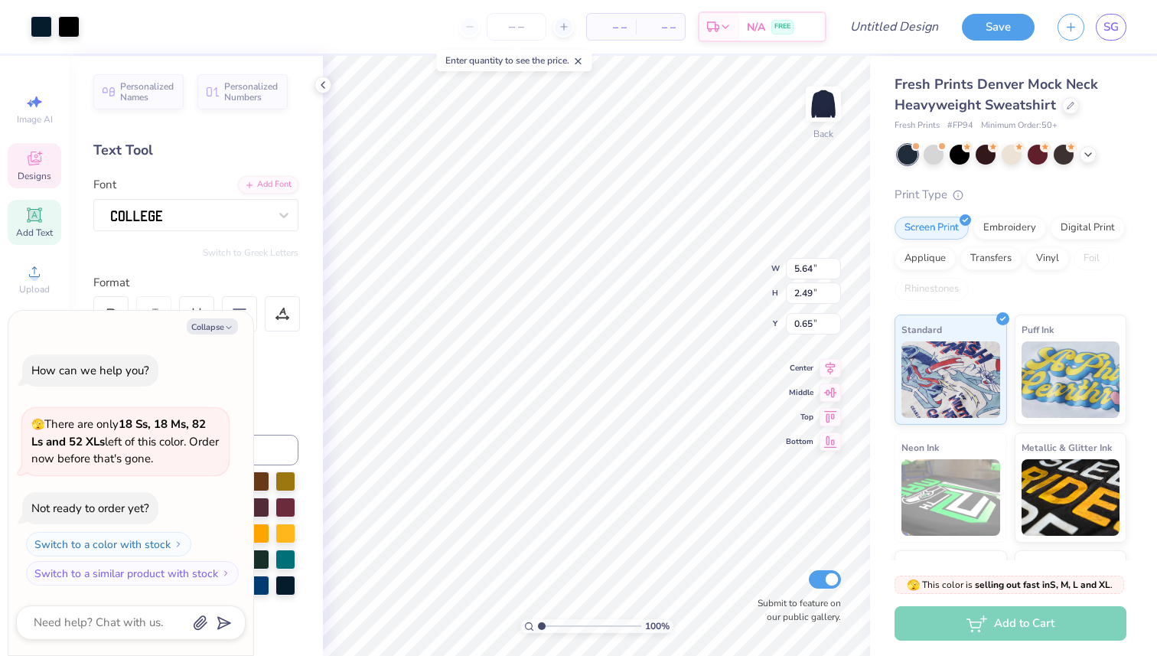
type textarea "x"
type input "0.51"
type textarea "x"
type input "10.93"
type input "4.82"
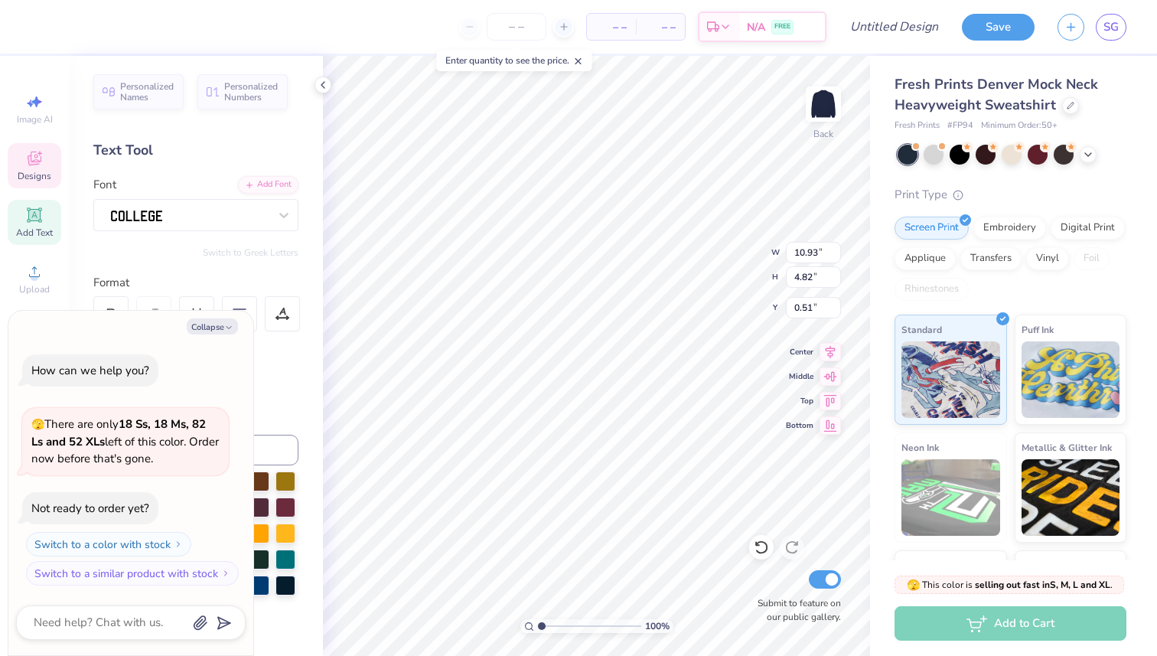
type textarea "x"
type input "13.92"
type input "6.15"
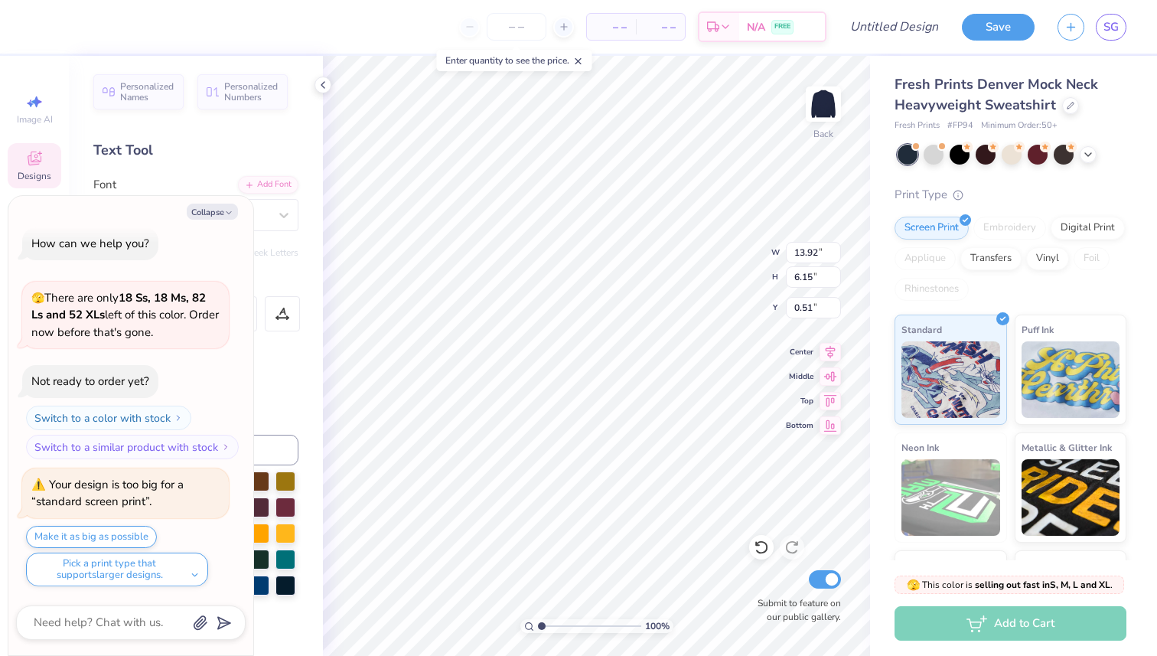
scroll to position [139, 0]
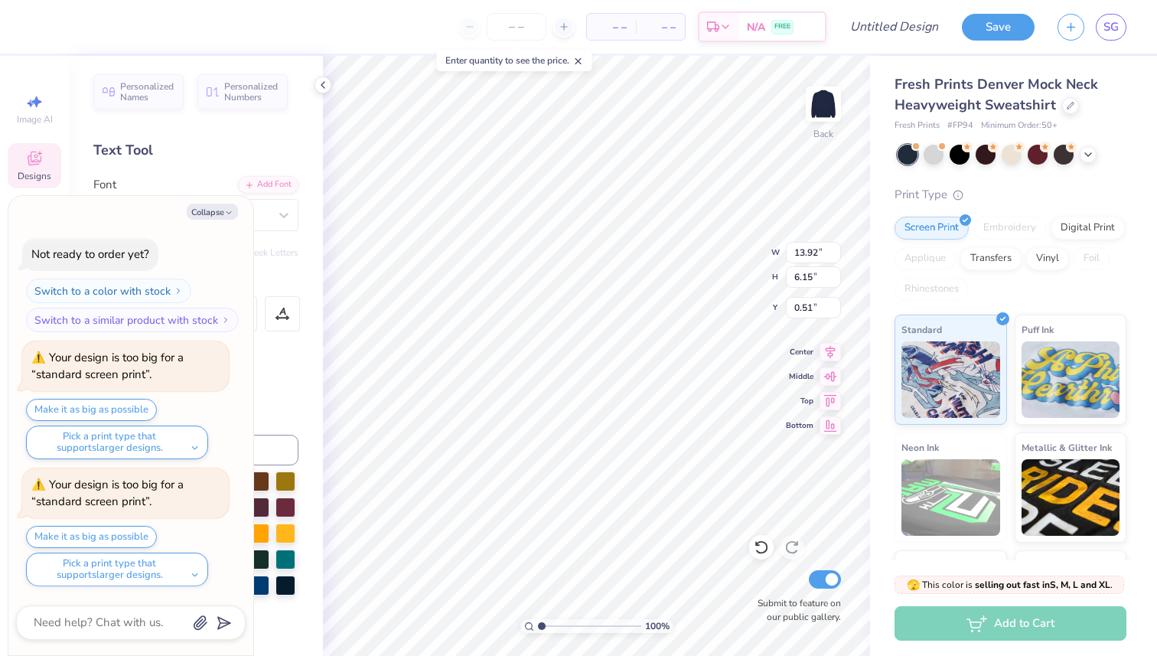
type textarea "x"
type input "0.50"
type textarea "x"
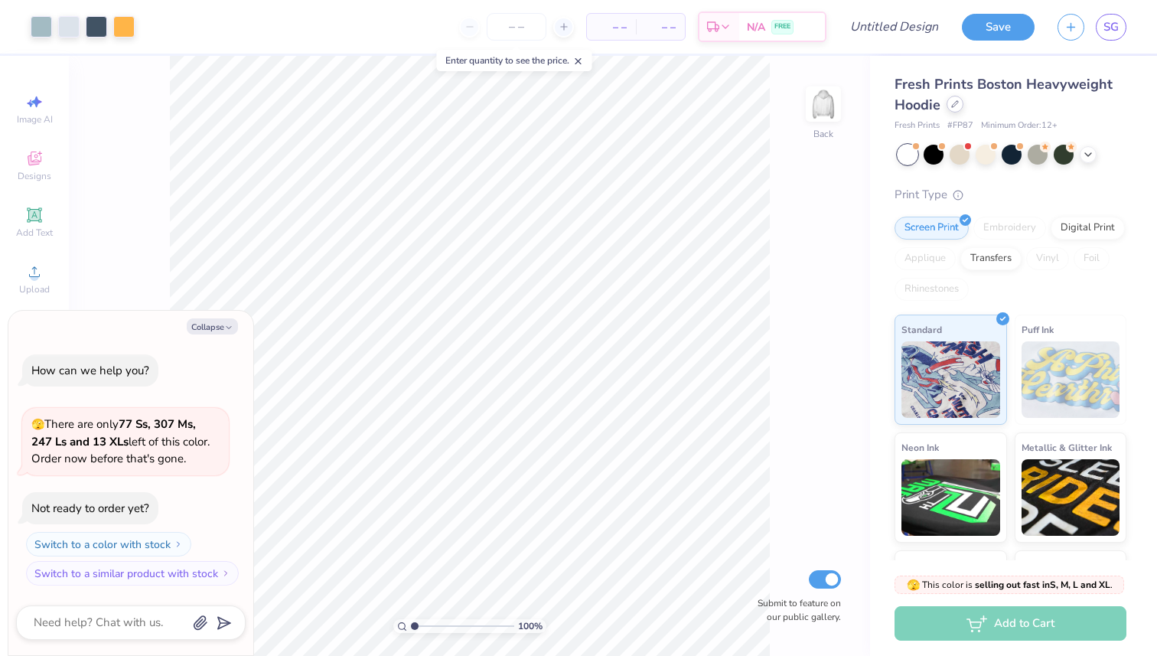
click at [957, 105] on icon at bounding box center [955, 104] width 8 height 8
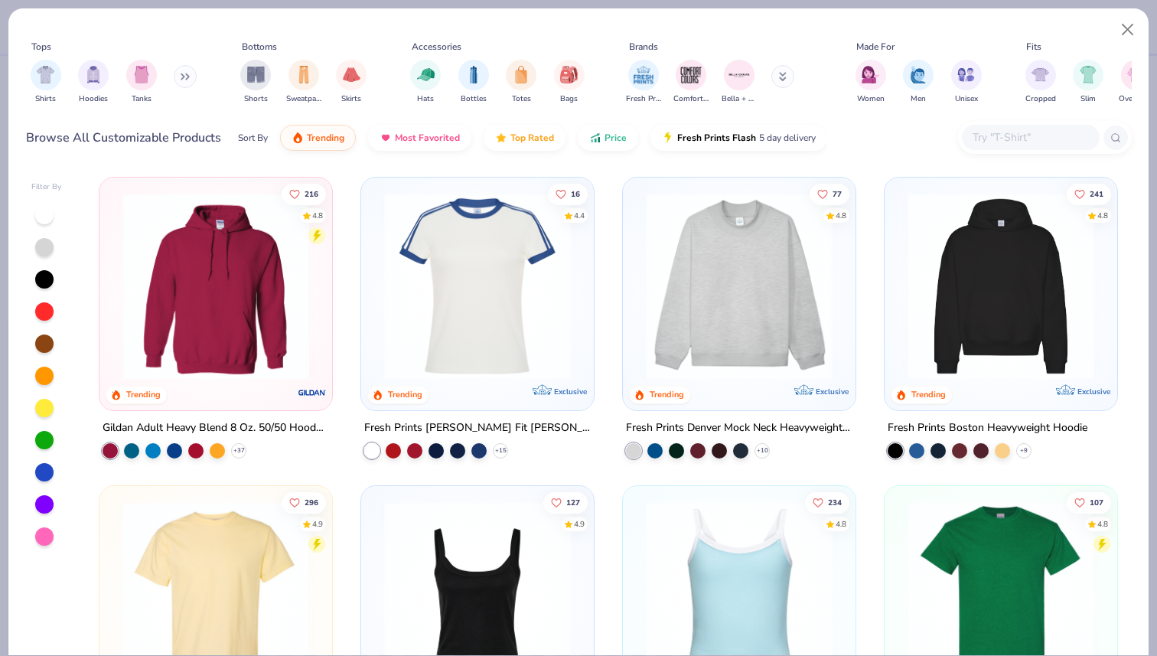
click at [754, 237] on img at bounding box center [739, 286] width 202 height 187
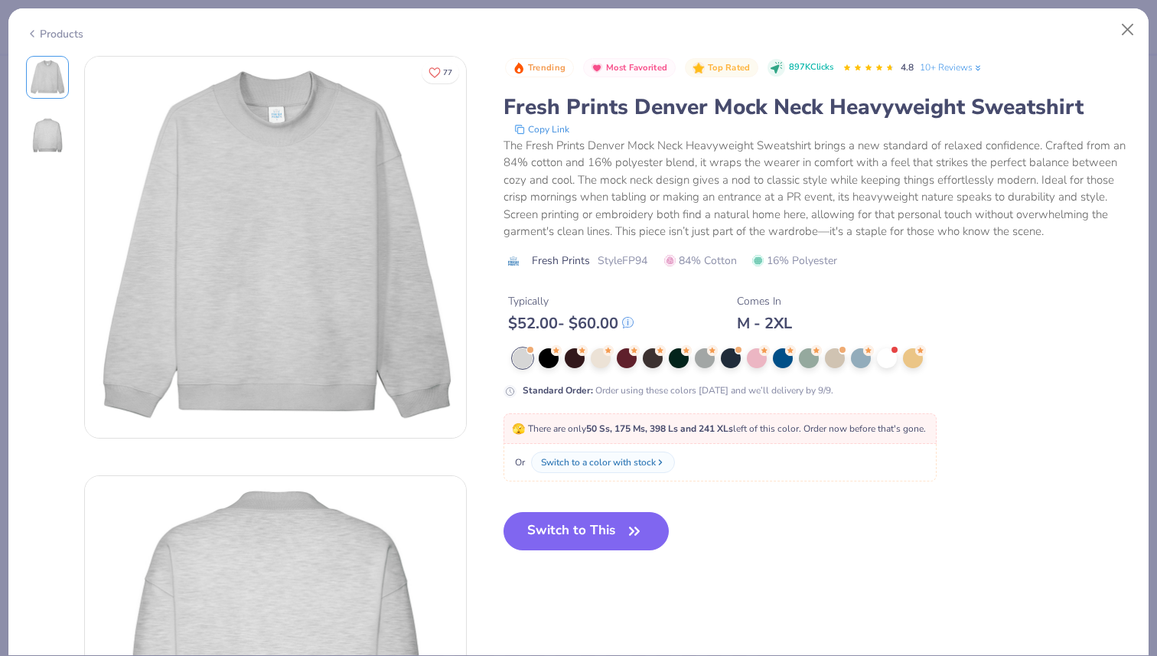
click at [670, 367] on div at bounding box center [814, 358] width 603 height 20
click at [671, 367] on div at bounding box center [814, 358] width 603 height 20
click at [676, 364] on div at bounding box center [679, 357] width 20 height 20
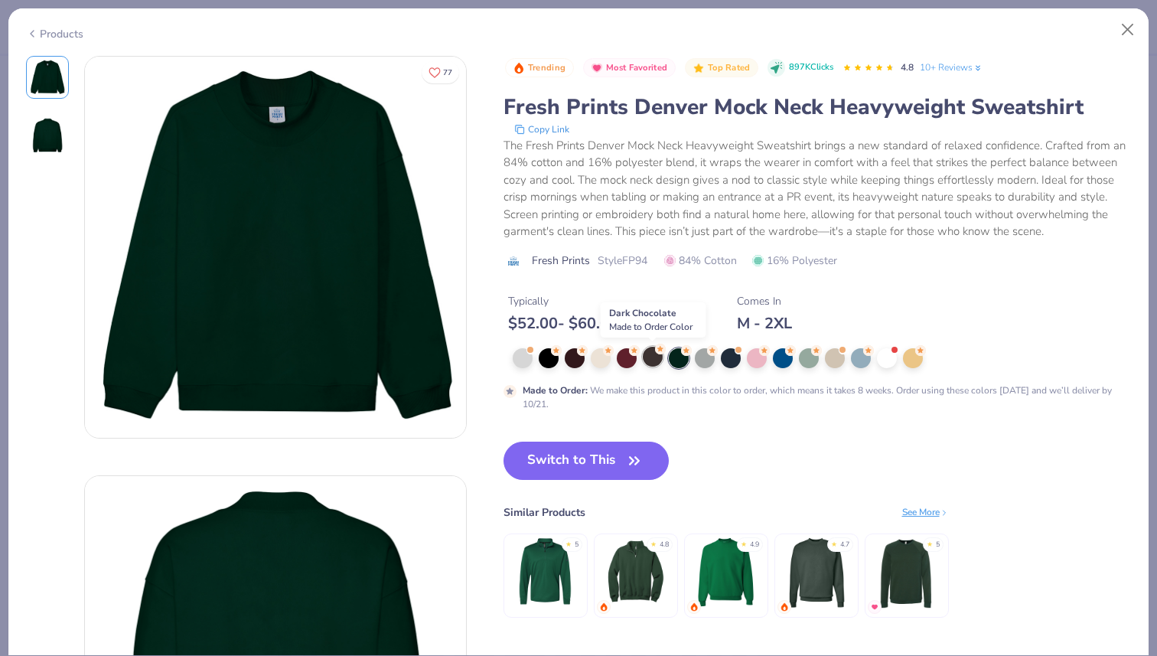
click at [662, 360] on div at bounding box center [653, 357] width 20 height 20
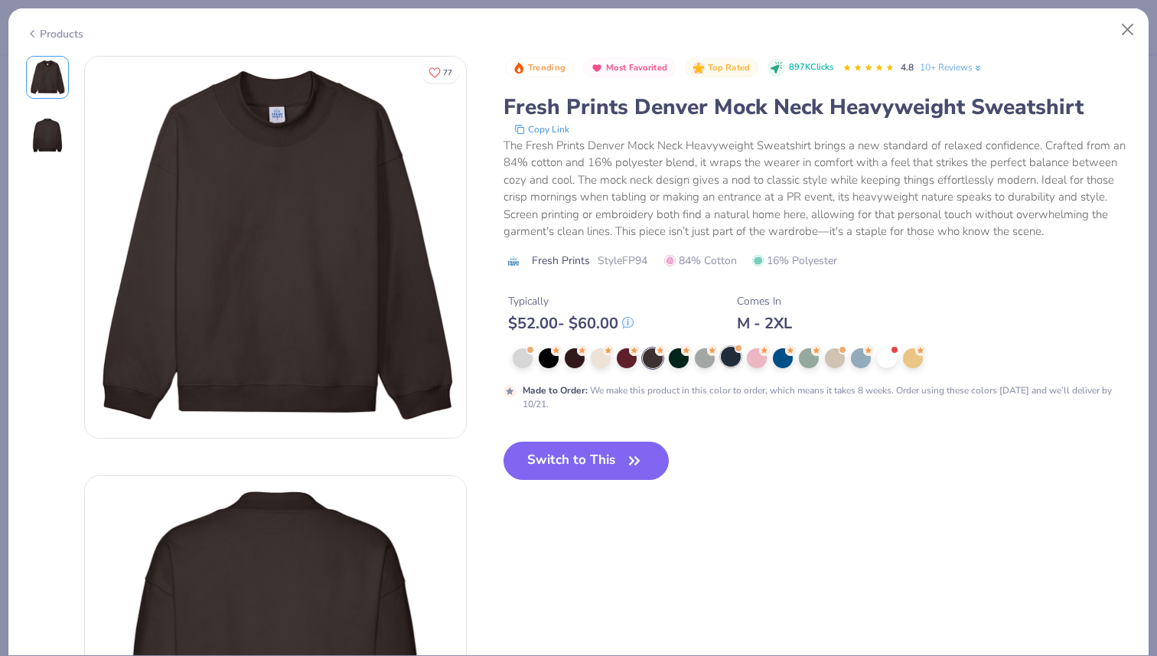
click at [728, 360] on div at bounding box center [731, 357] width 20 height 20
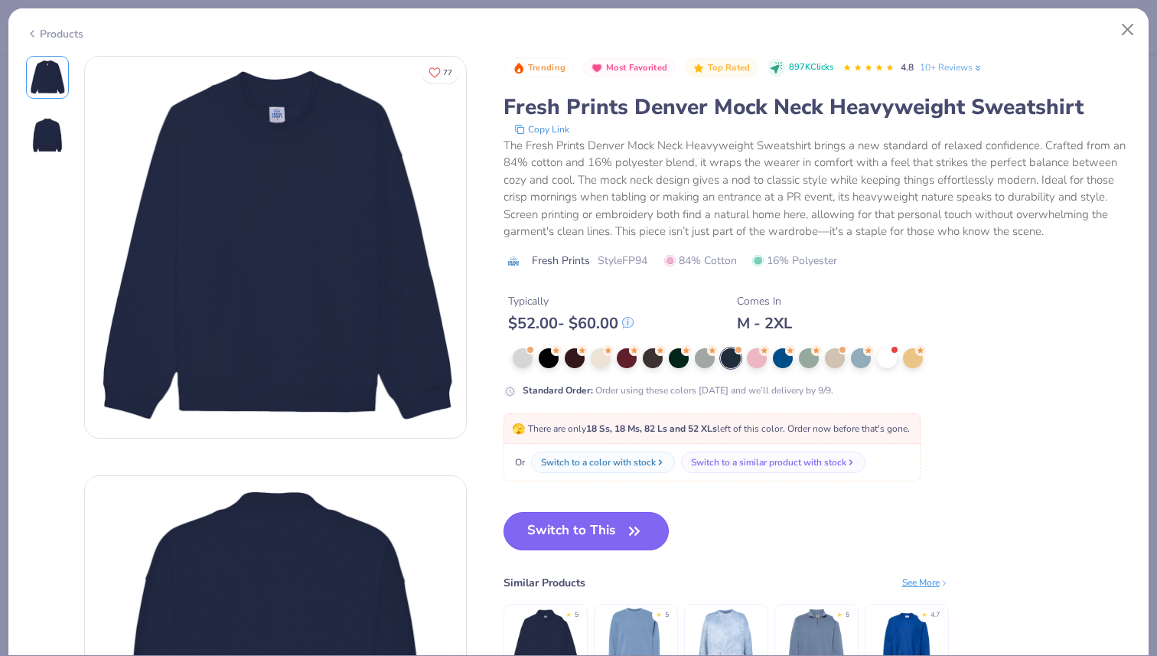
click at [635, 522] on icon "button" at bounding box center [634, 530] width 21 height 21
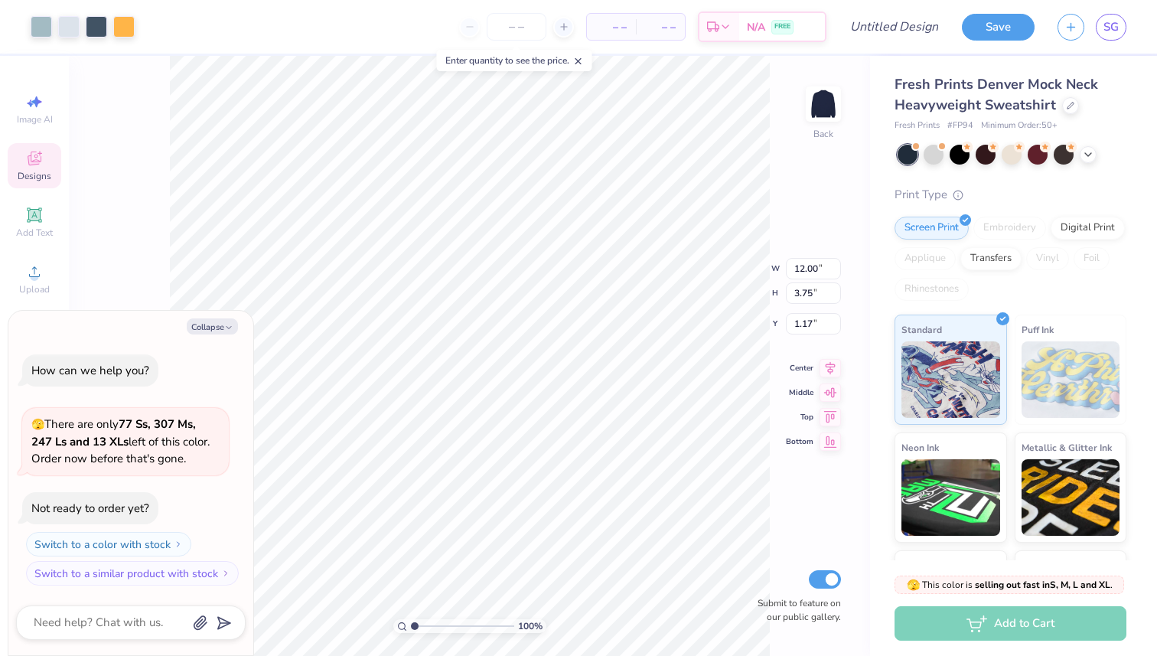
type textarea "x"
type input "3.00"
type textarea "x"
type input "13.72"
type input "4.28"
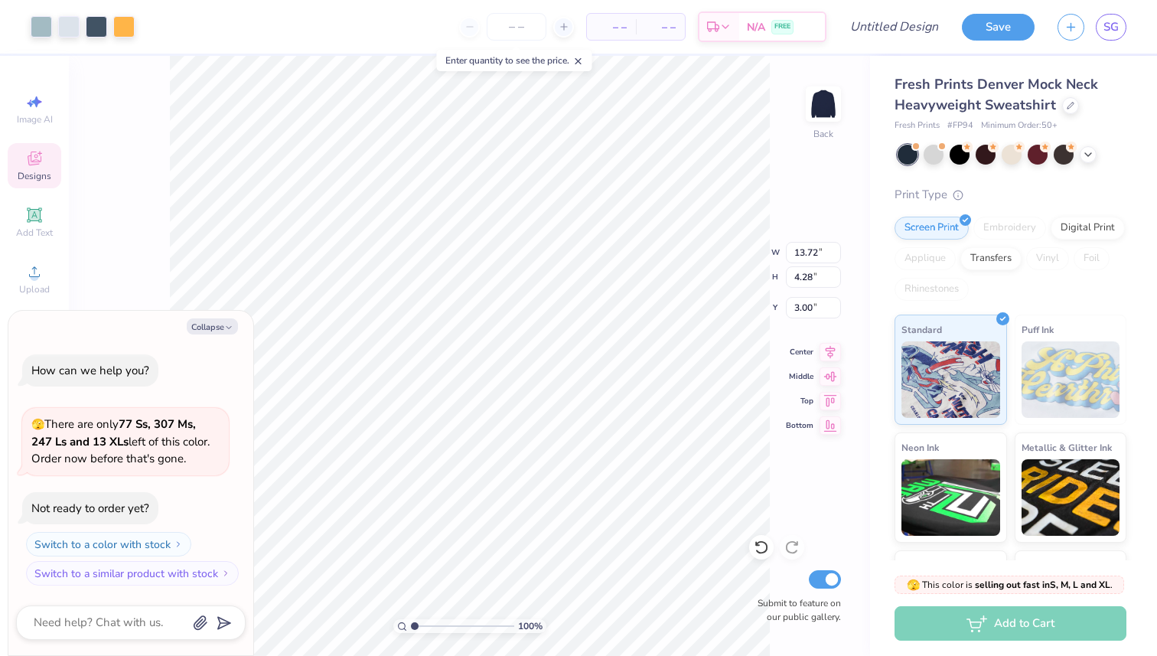
type textarea "x"
type input "14.55"
type input "4.54"
click at [232, 321] on button "Collapse" at bounding box center [212, 326] width 51 height 16
type textarea "x"
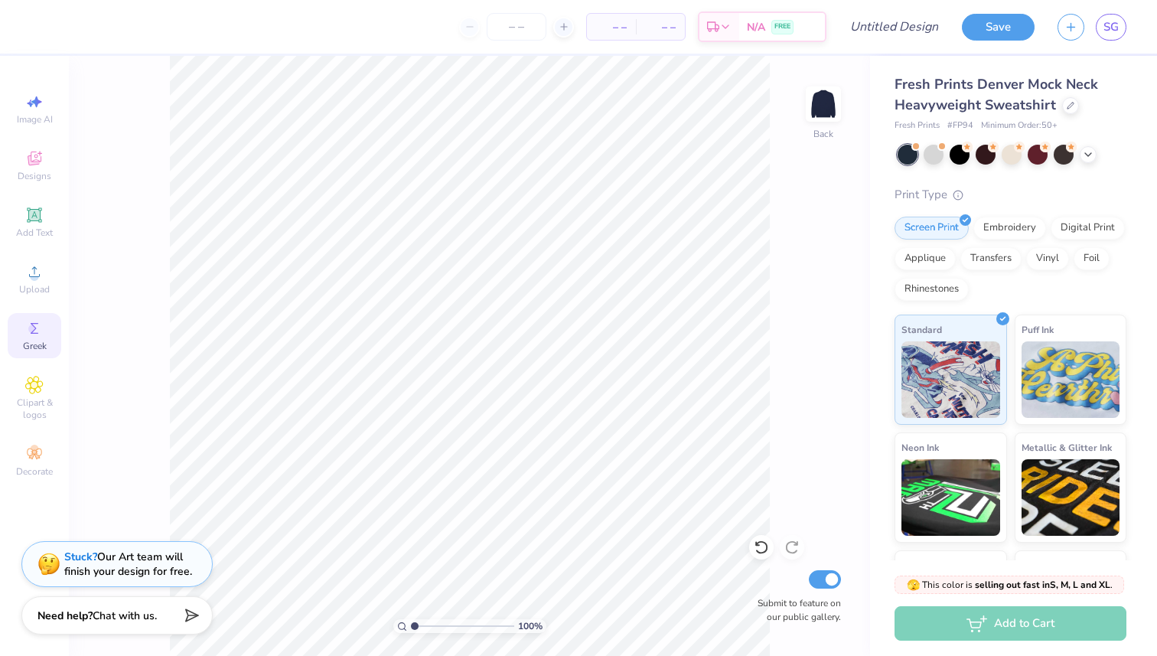
click at [25, 335] on icon at bounding box center [34, 328] width 18 height 18
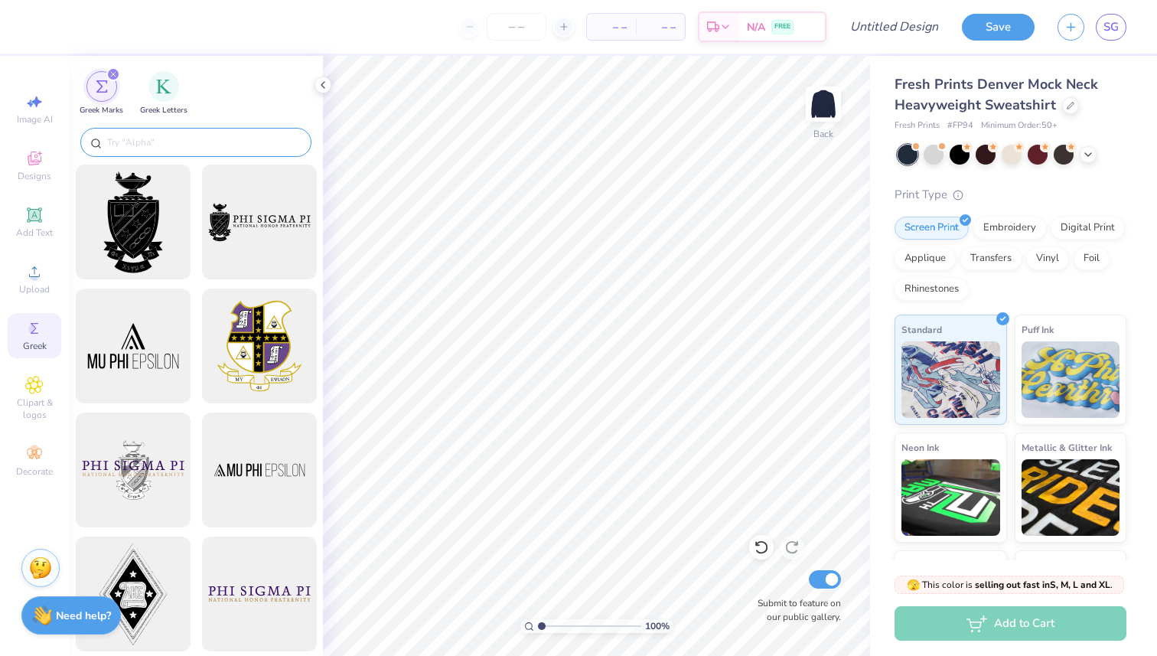
click at [197, 132] on div at bounding box center [195, 142] width 231 height 29
click at [196, 138] on input "text" at bounding box center [204, 142] width 196 height 15
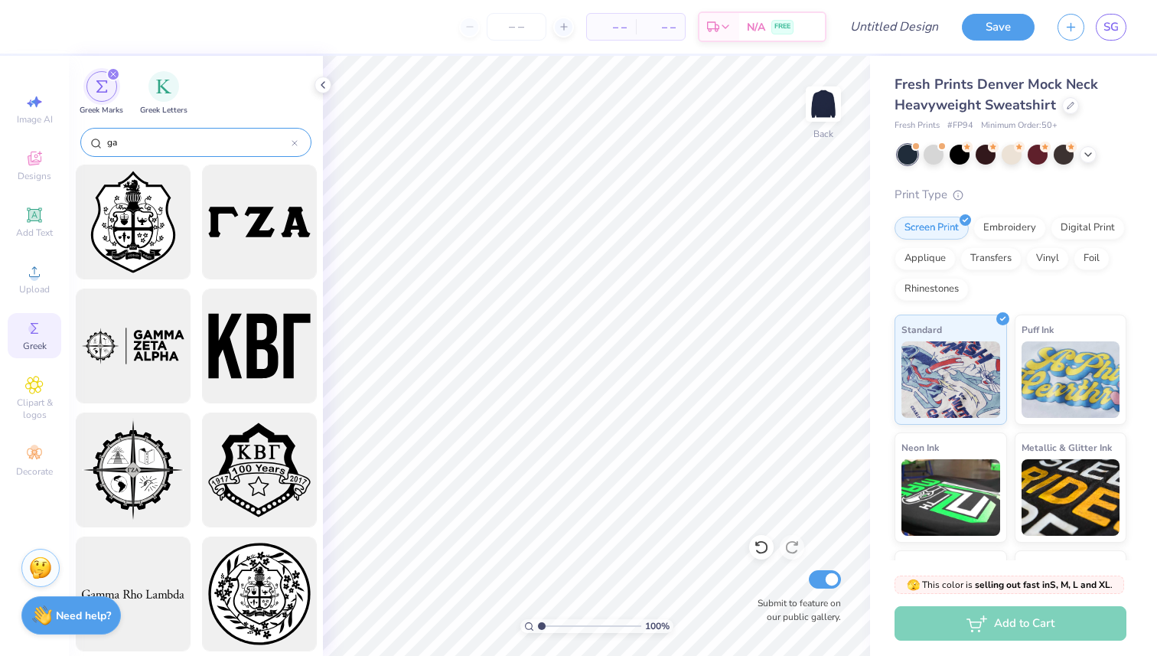
type input "g"
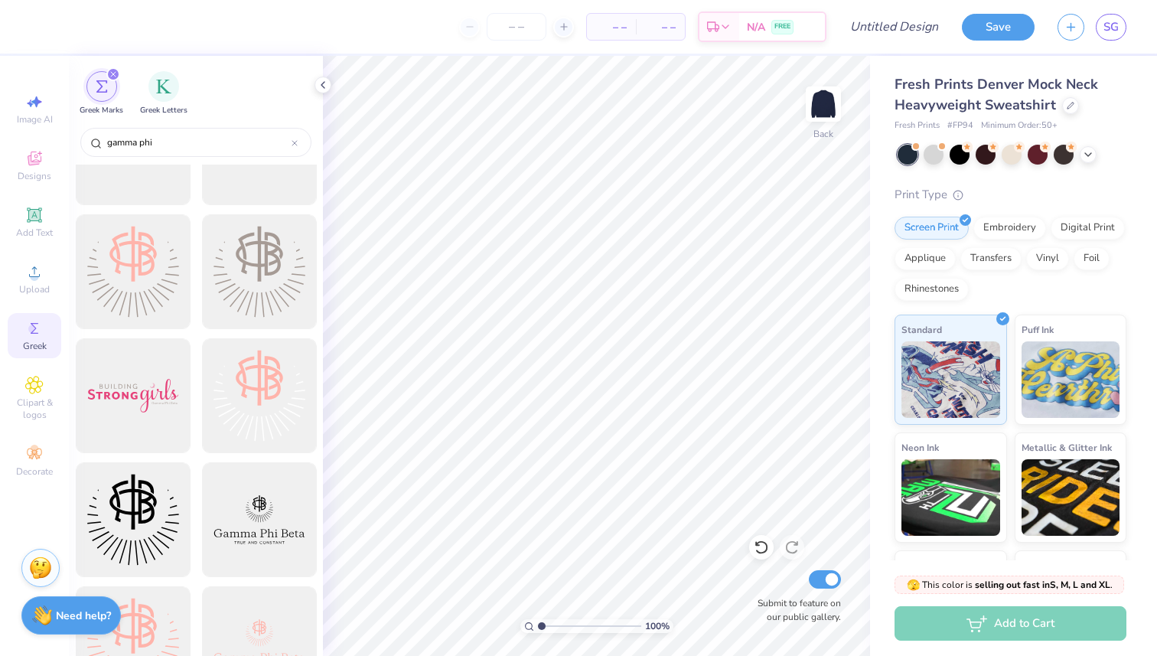
scroll to position [870, 0]
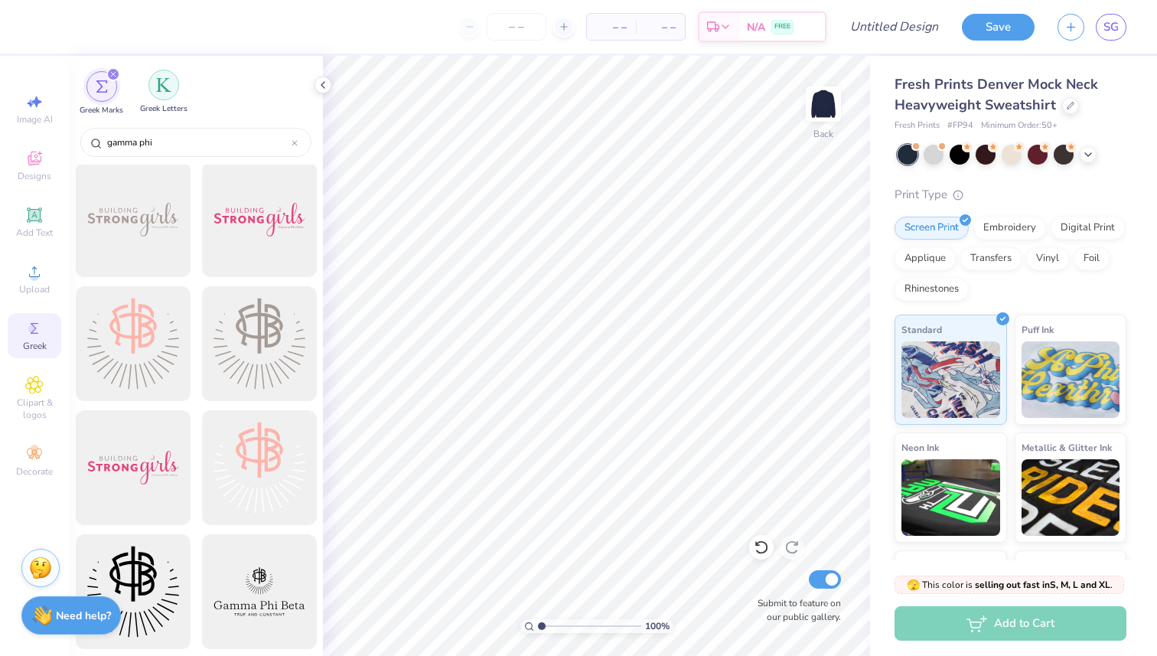
type input "gamma phi"
click at [155, 93] on div "filter for Greek Letters" at bounding box center [163, 85] width 31 height 31
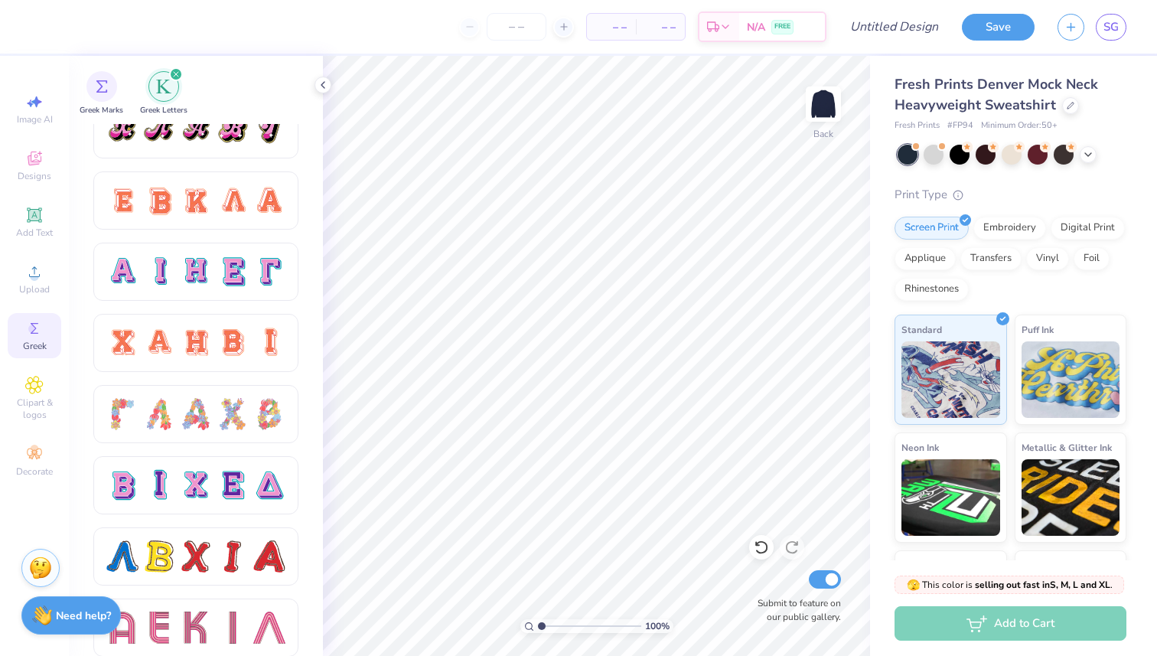
scroll to position [950, 0]
click at [227, 262] on div at bounding box center [233, 271] width 32 height 32
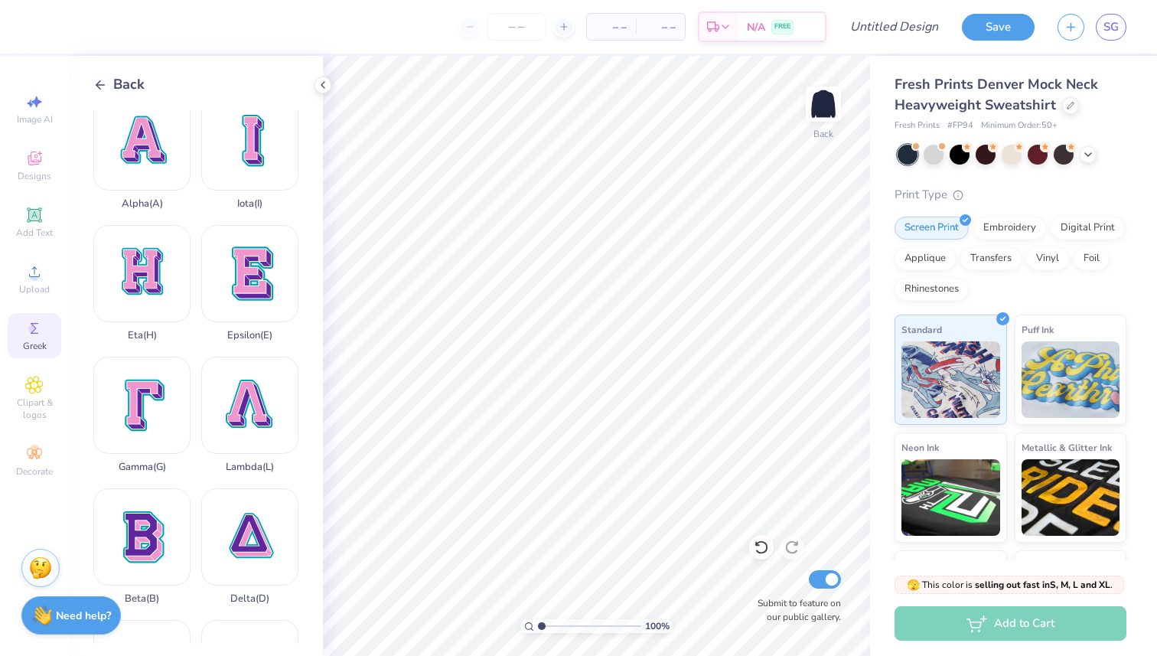
scroll to position [0, 0]
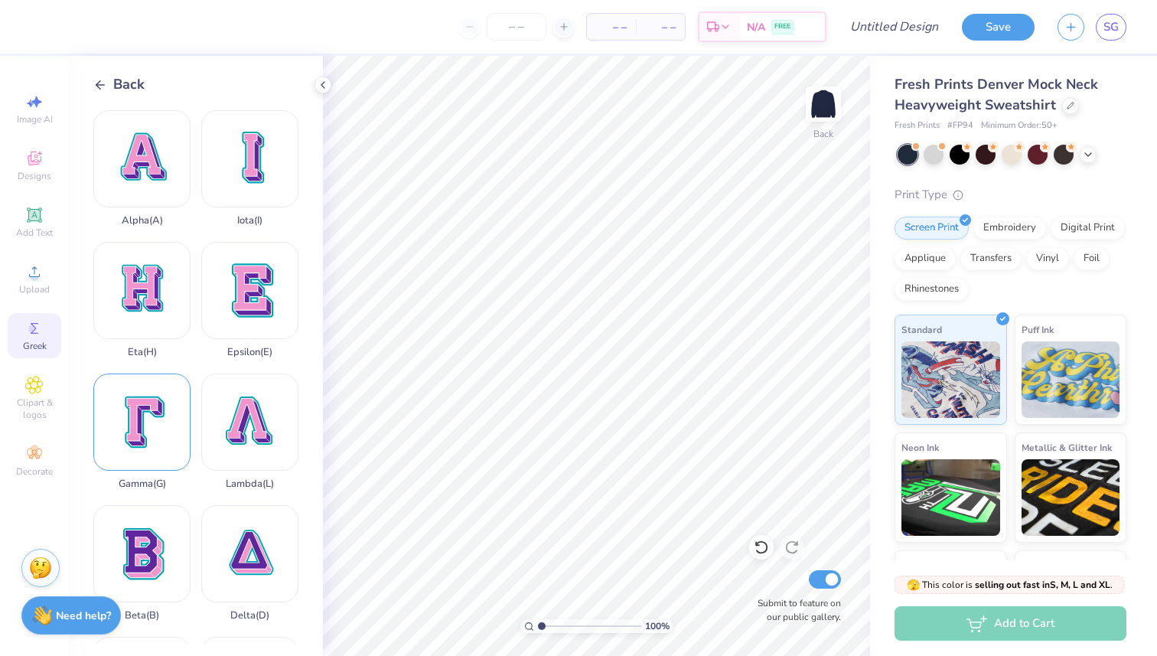
click at [133, 431] on div "Gamma ( G )" at bounding box center [141, 431] width 97 height 116
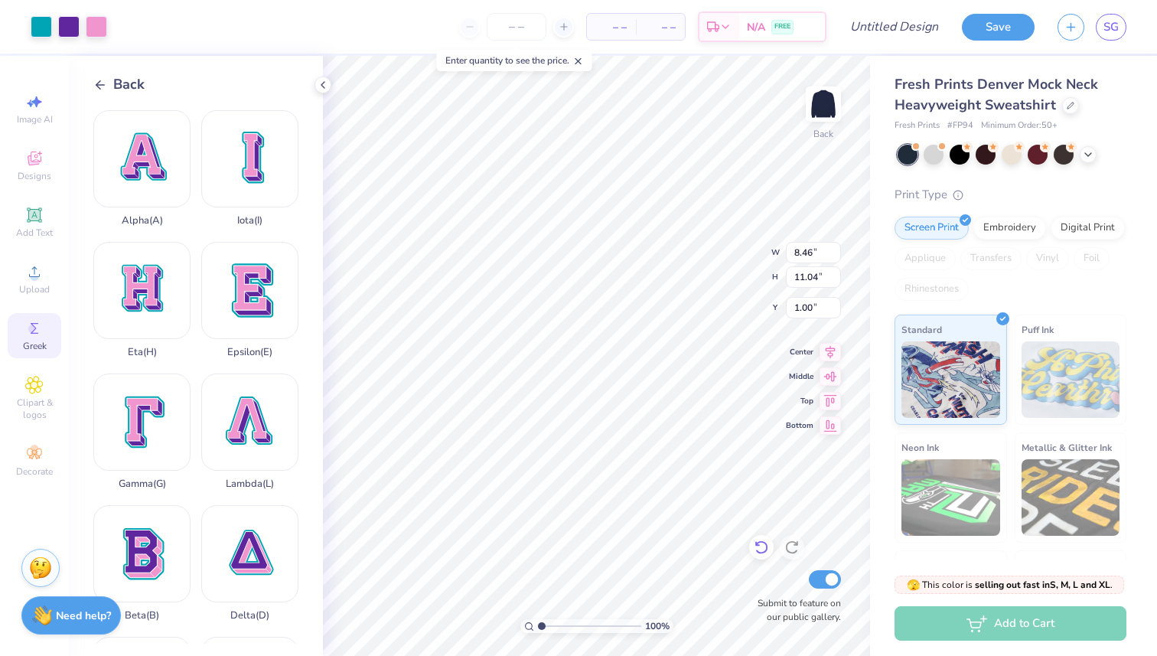
type input "8.46"
type input "11.04"
type input "5.24"
type input "6.83"
type input "0.99"
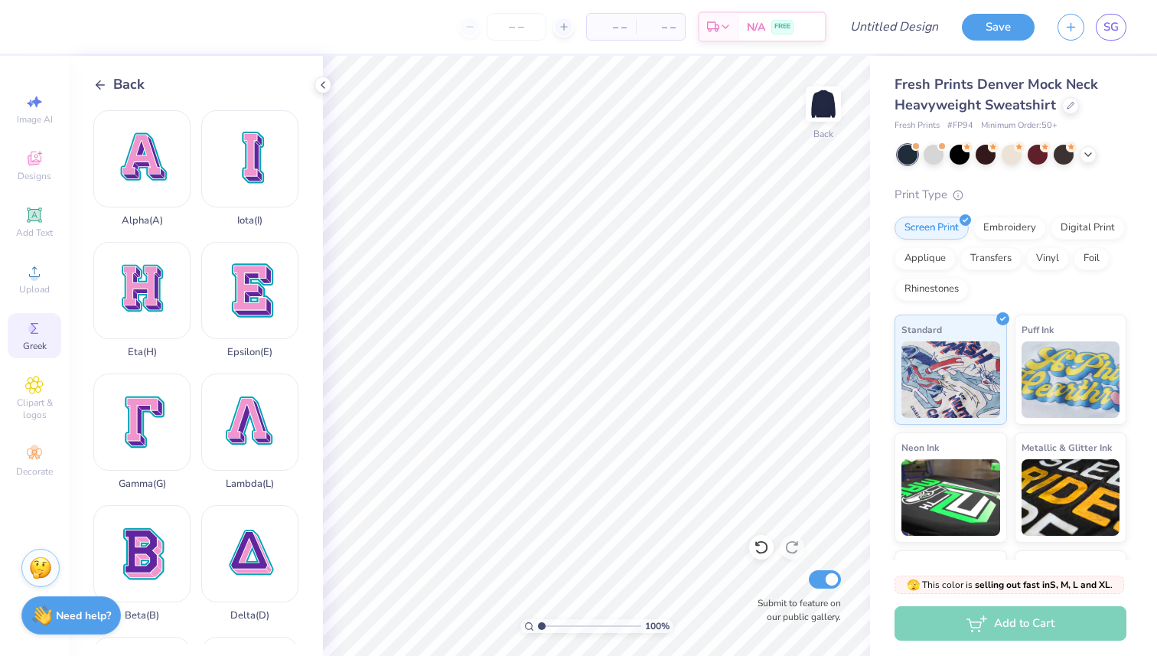
click at [29, 341] on span "Greek" at bounding box center [35, 346] width 24 height 12
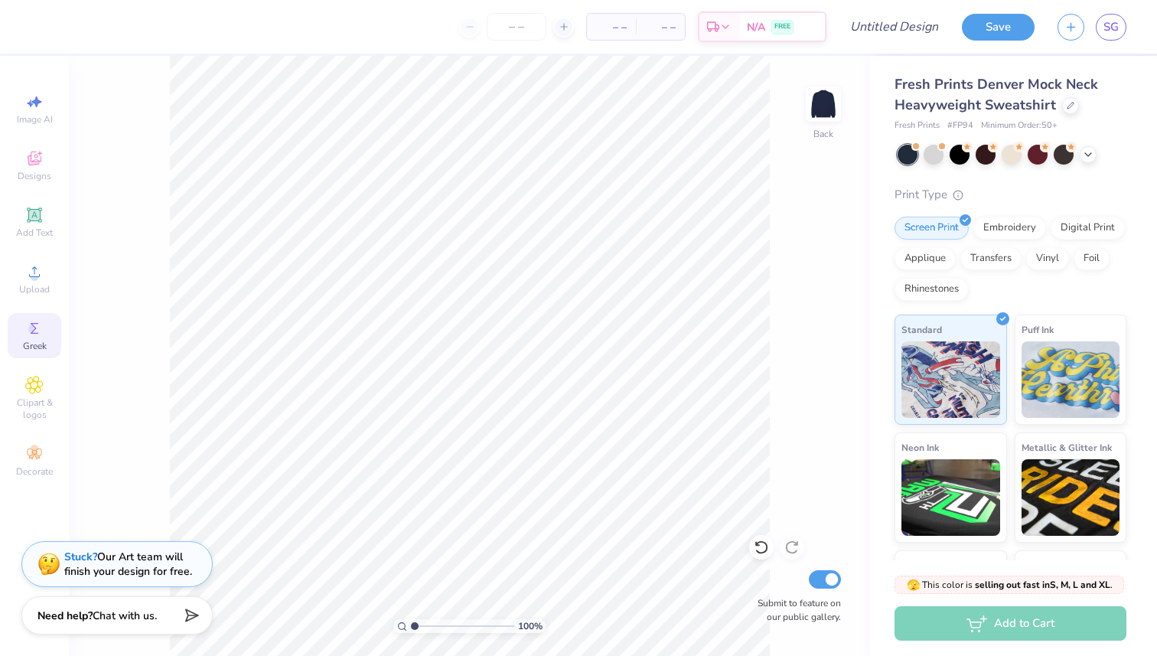
click at [34, 334] on icon at bounding box center [34, 328] width 18 height 18
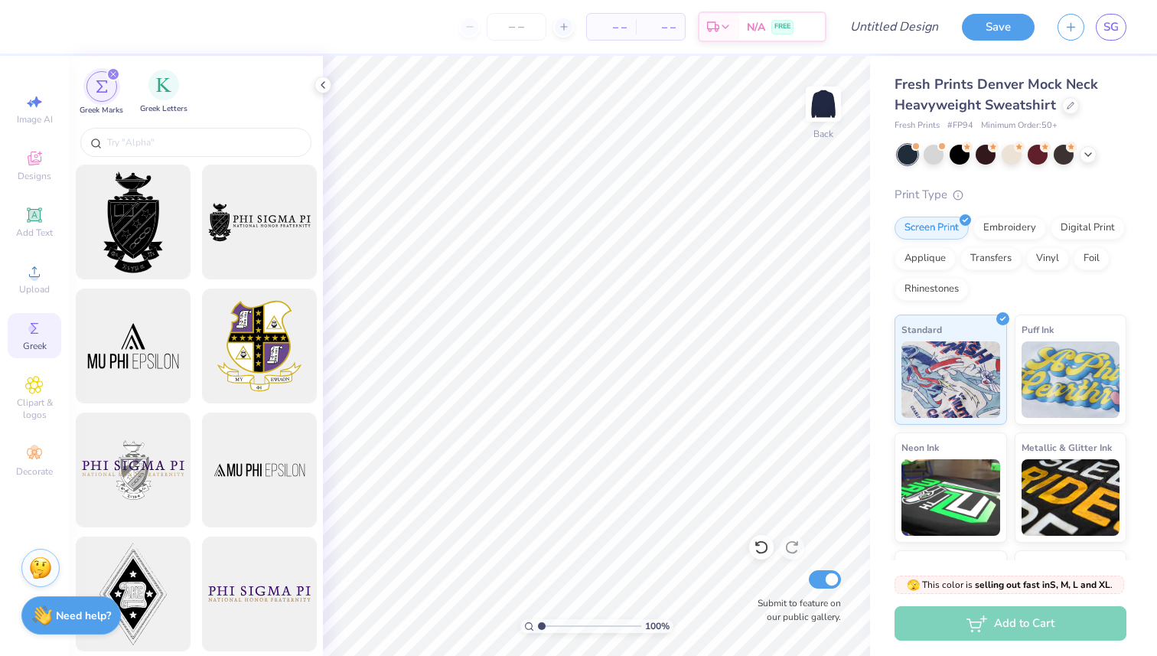
click at [160, 104] on span "Greek Letters" at bounding box center [163, 108] width 47 height 11
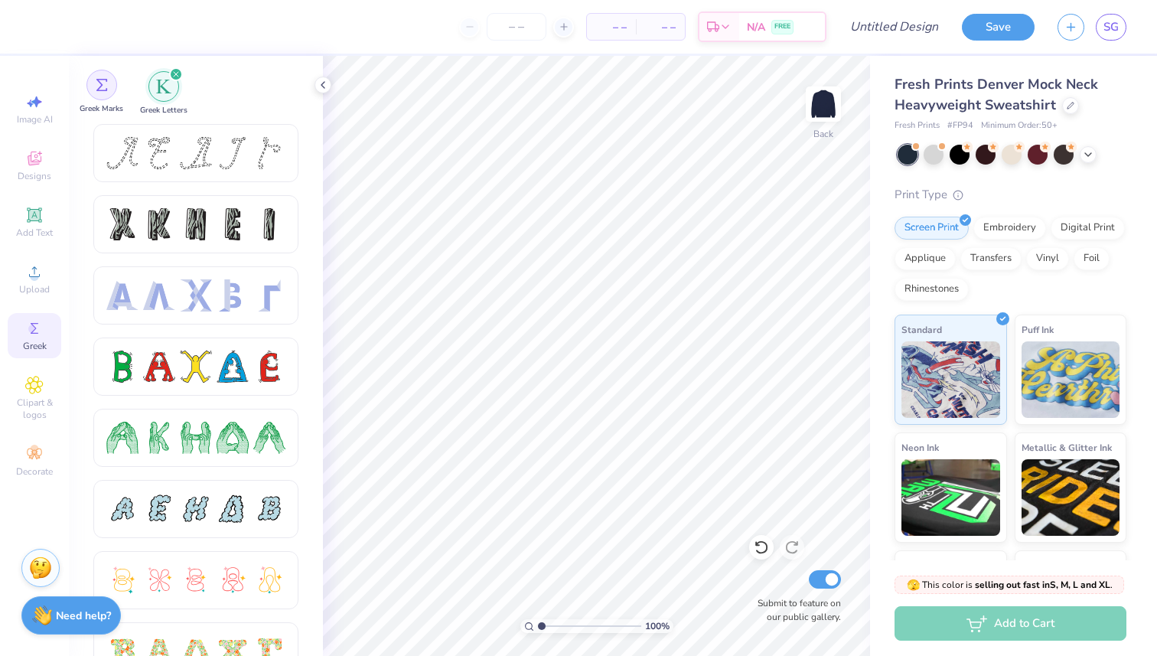
click at [99, 92] on div "filter for Greek Marks" at bounding box center [101, 85] width 31 height 31
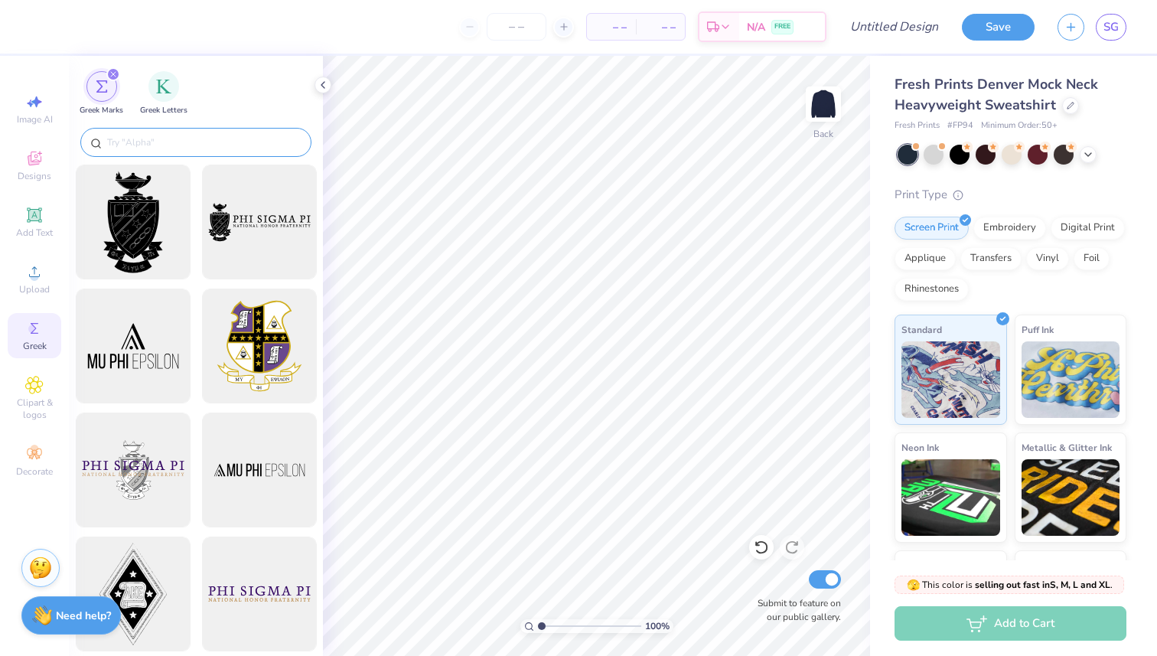
click at [132, 138] on input "text" at bounding box center [204, 142] width 196 height 15
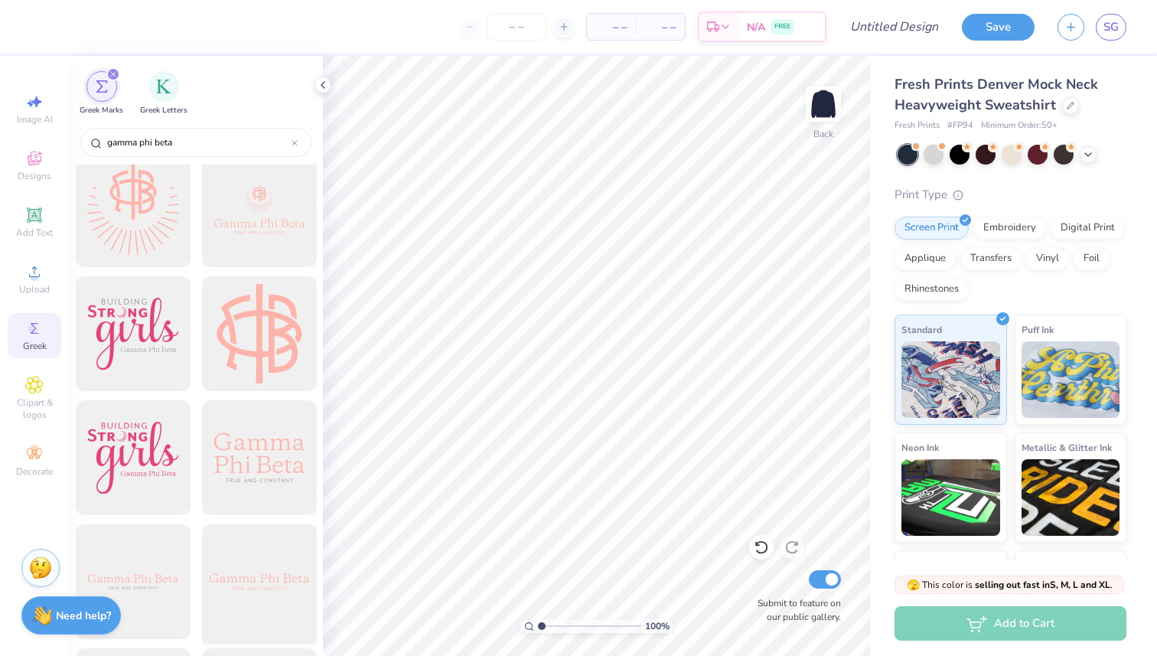
scroll to position [1377, 0]
type input "gamma phi beta"
click at [40, 207] on icon at bounding box center [34, 215] width 18 height 18
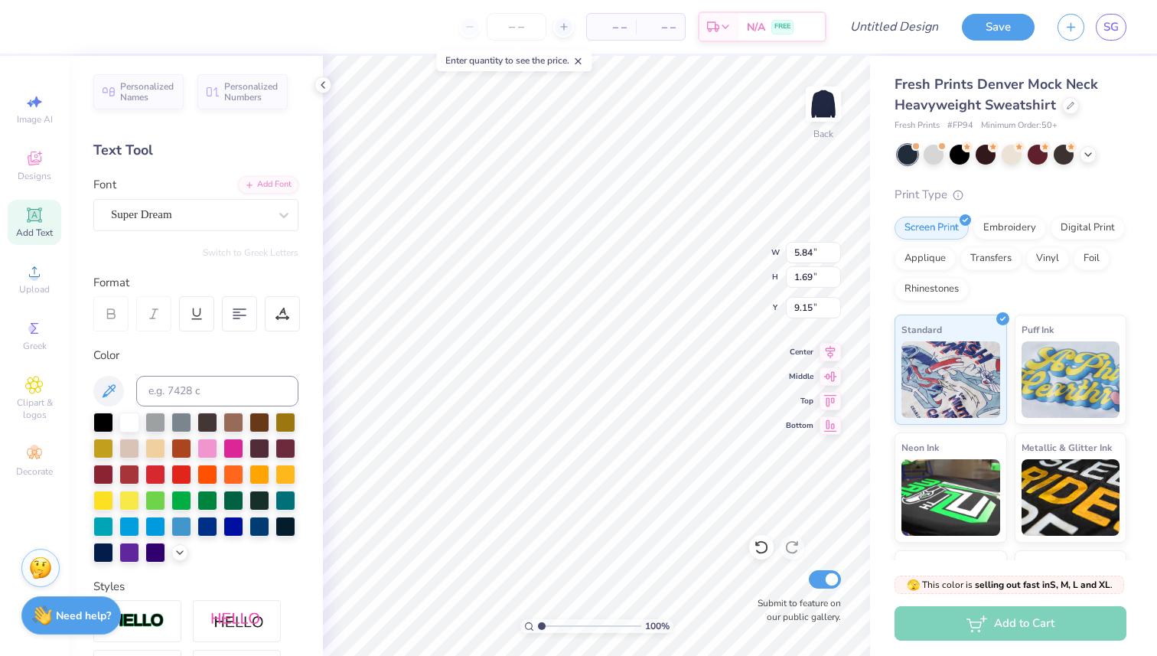
type textarea "X"
type textarea "GPHI"
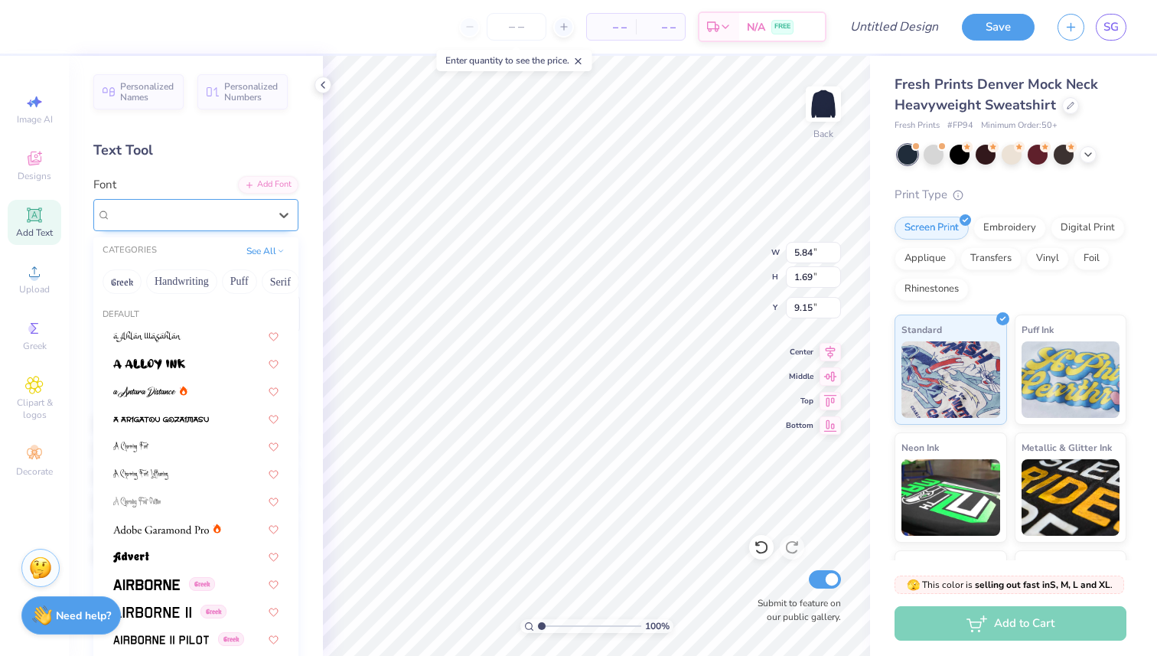
click at [259, 214] on div "Super Dream" at bounding box center [189, 215] width 161 height 24
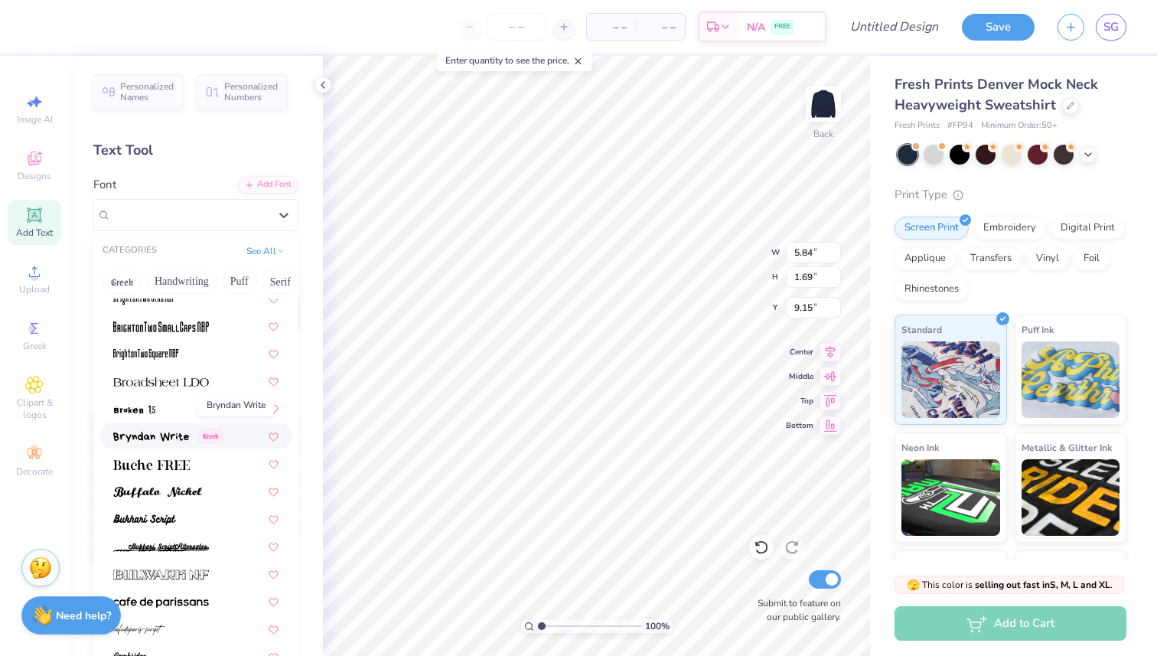
scroll to position [1286, 0]
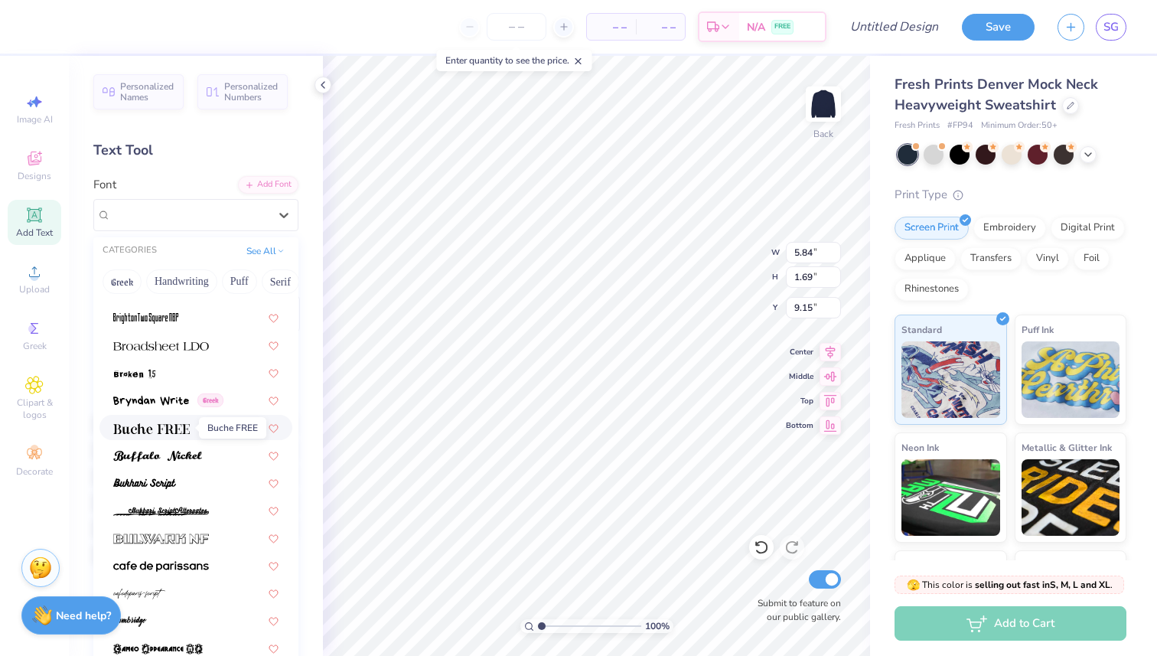
click at [185, 431] on img at bounding box center [151, 428] width 77 height 11
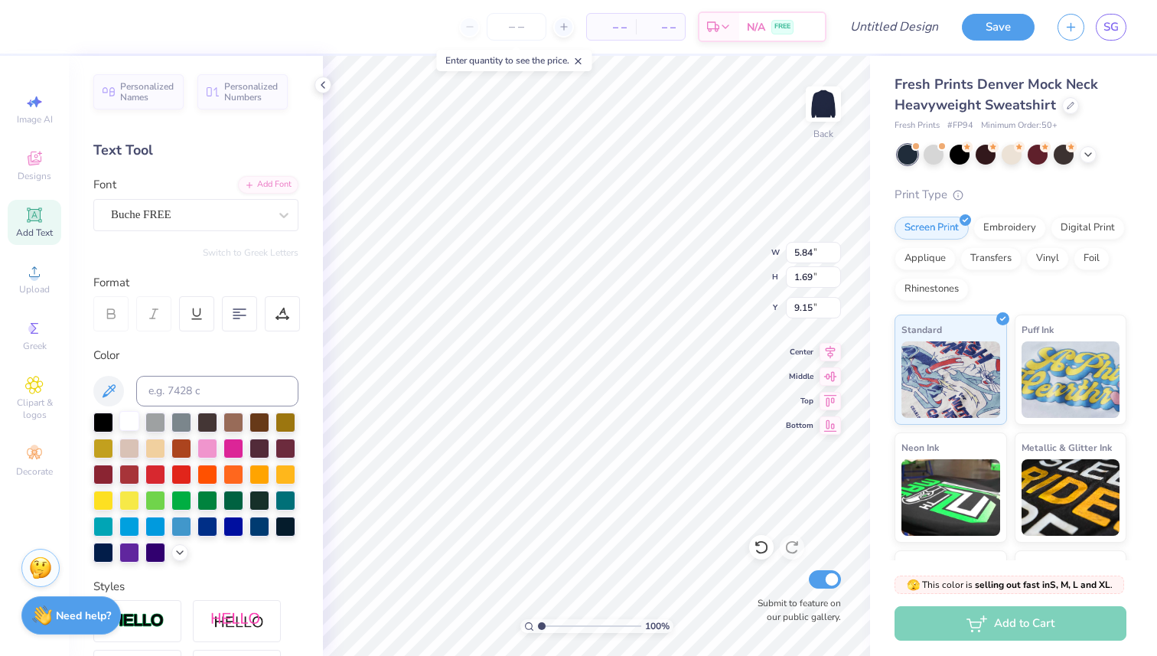
click at [124, 419] on div at bounding box center [129, 421] width 20 height 20
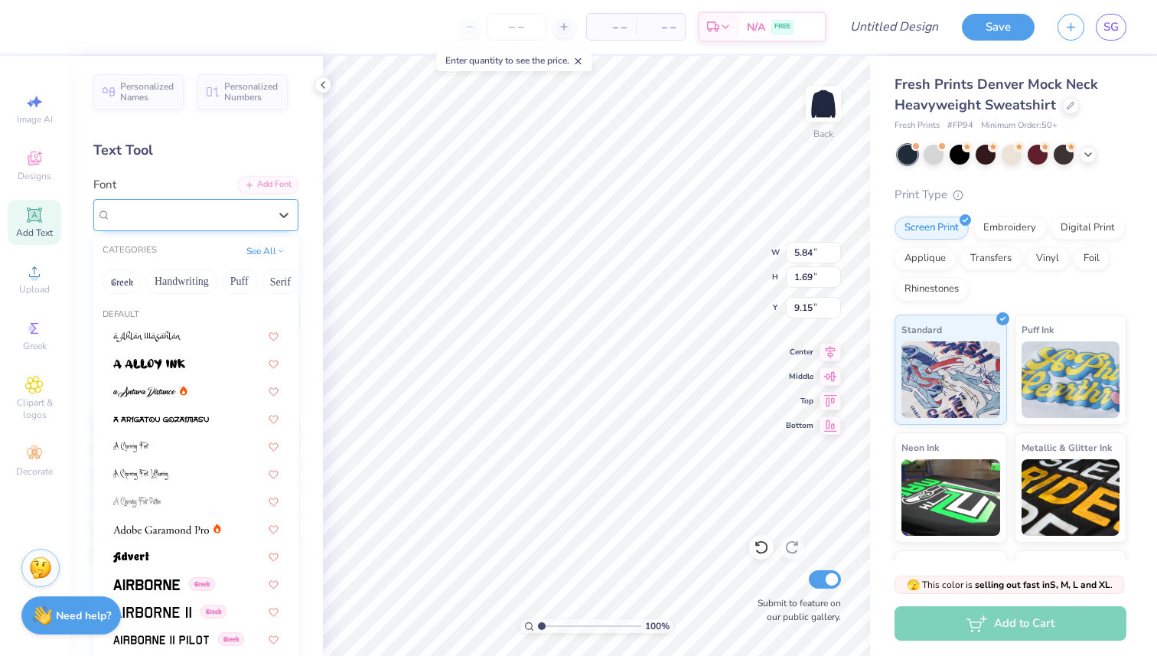
click at [174, 221] on div "Buche FREE" at bounding box center [189, 215] width 161 height 24
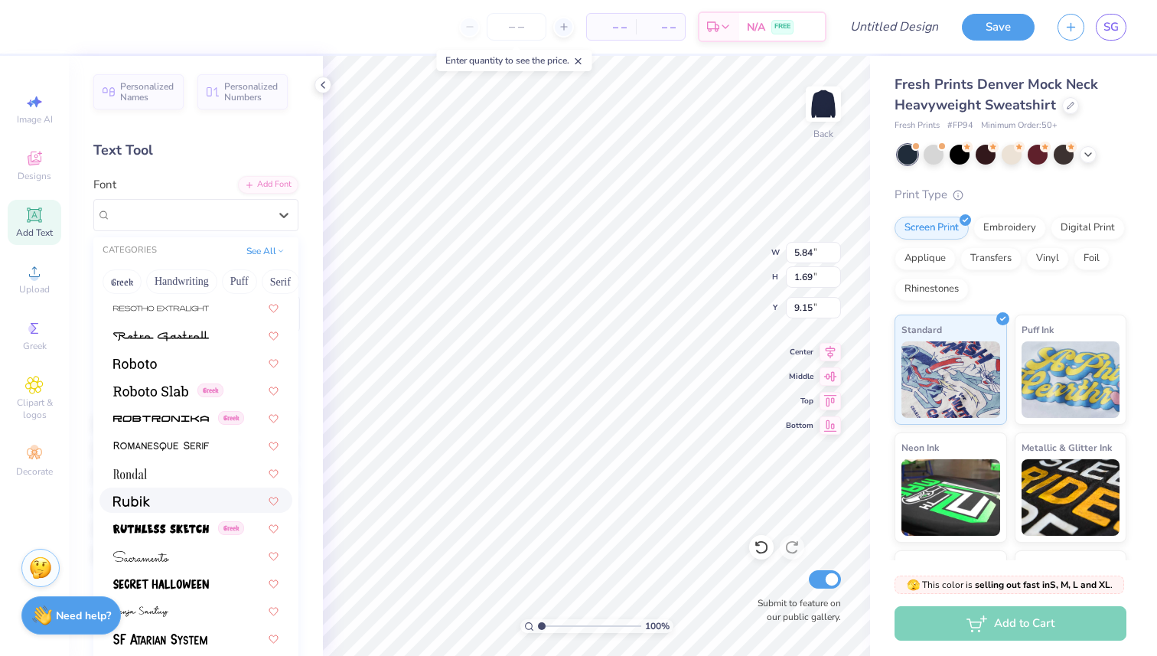
scroll to position [7003, 0]
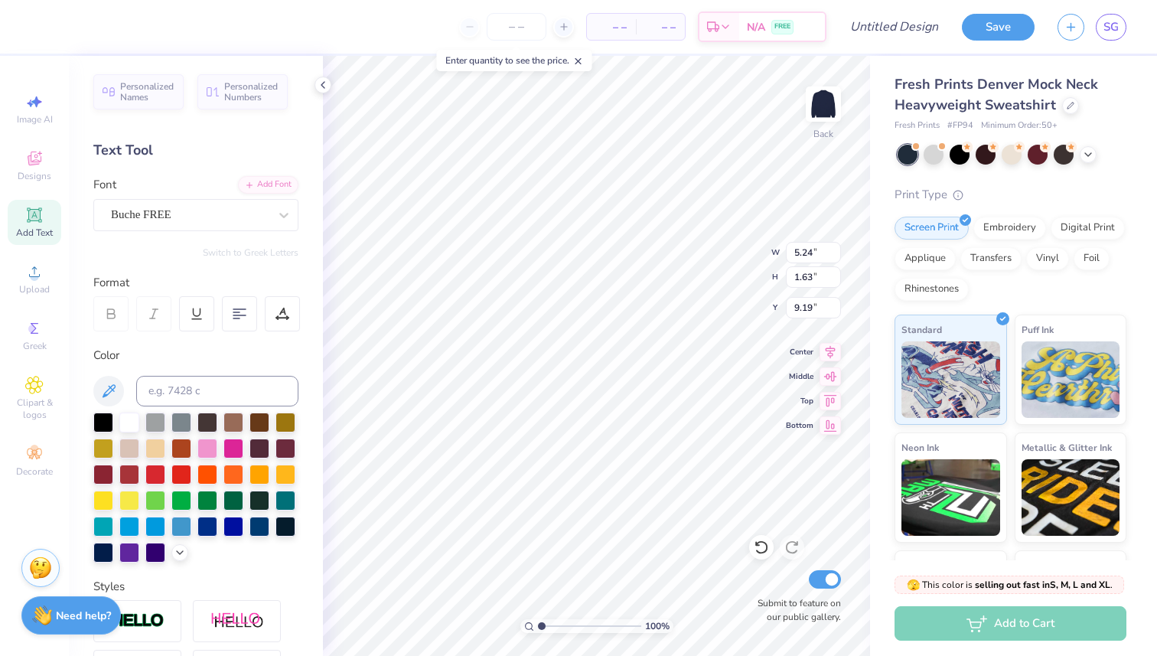
type input "5.24"
type input "1.63"
type input "9.19"
type input "10.25"
type input "3.18"
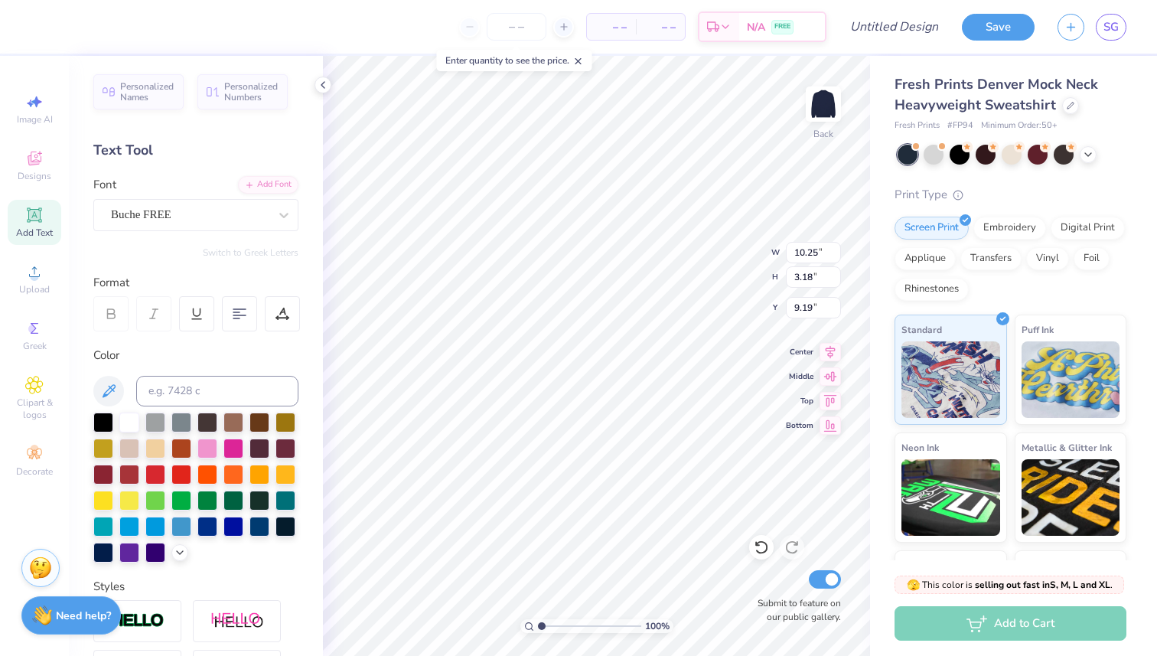
type input "2.78"
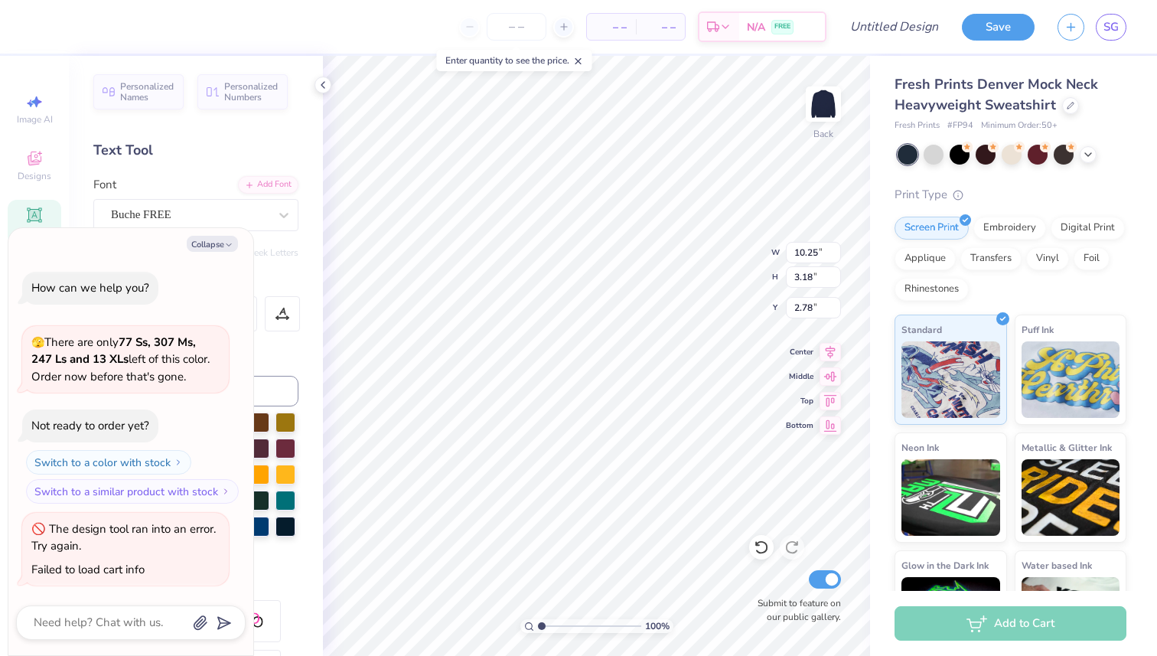
type textarea "x"
